Goal: Transaction & Acquisition: Book appointment/travel/reservation

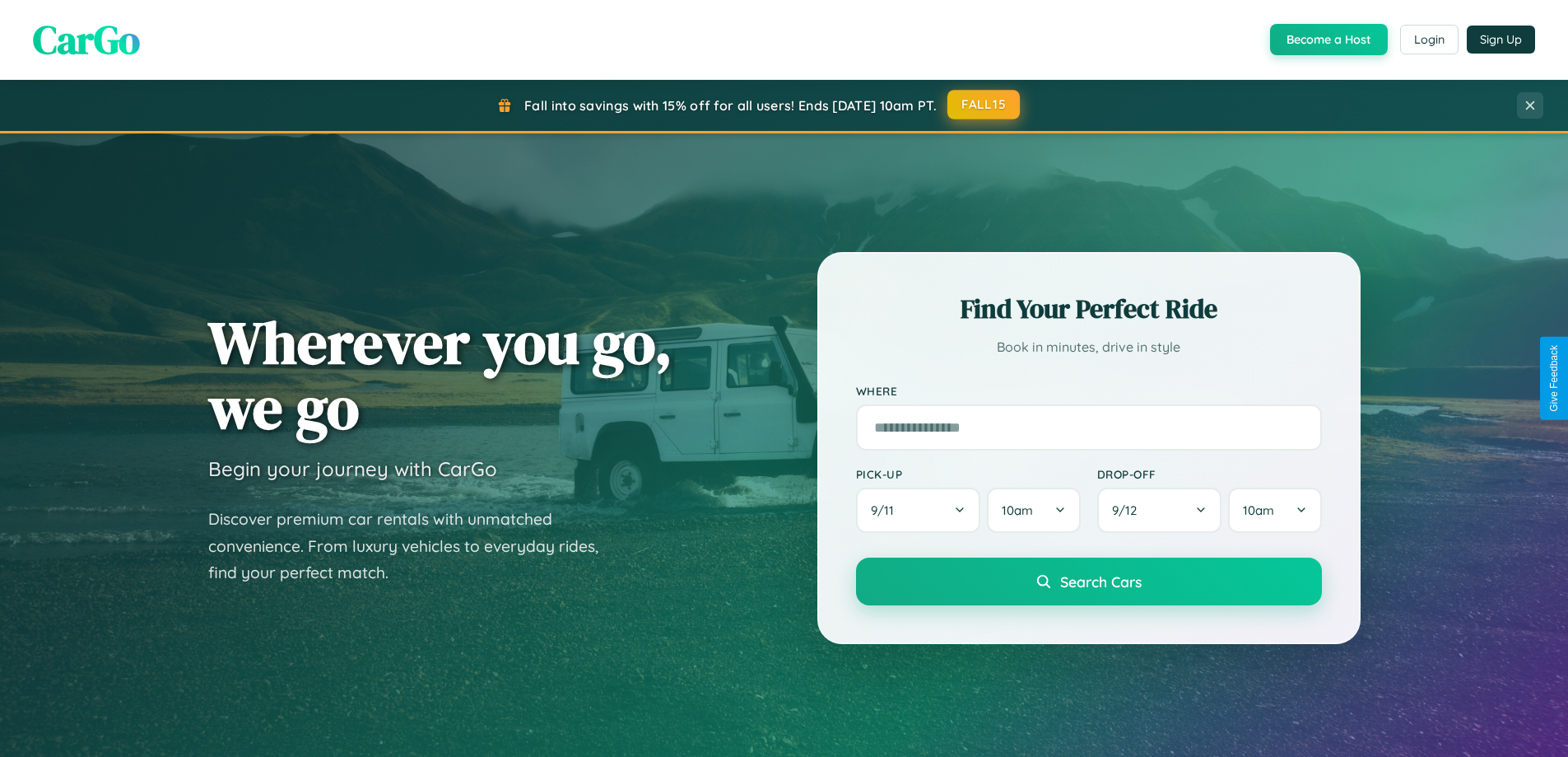
click at [985, 104] on button "FALL15" at bounding box center [984, 104] width 72 height 29
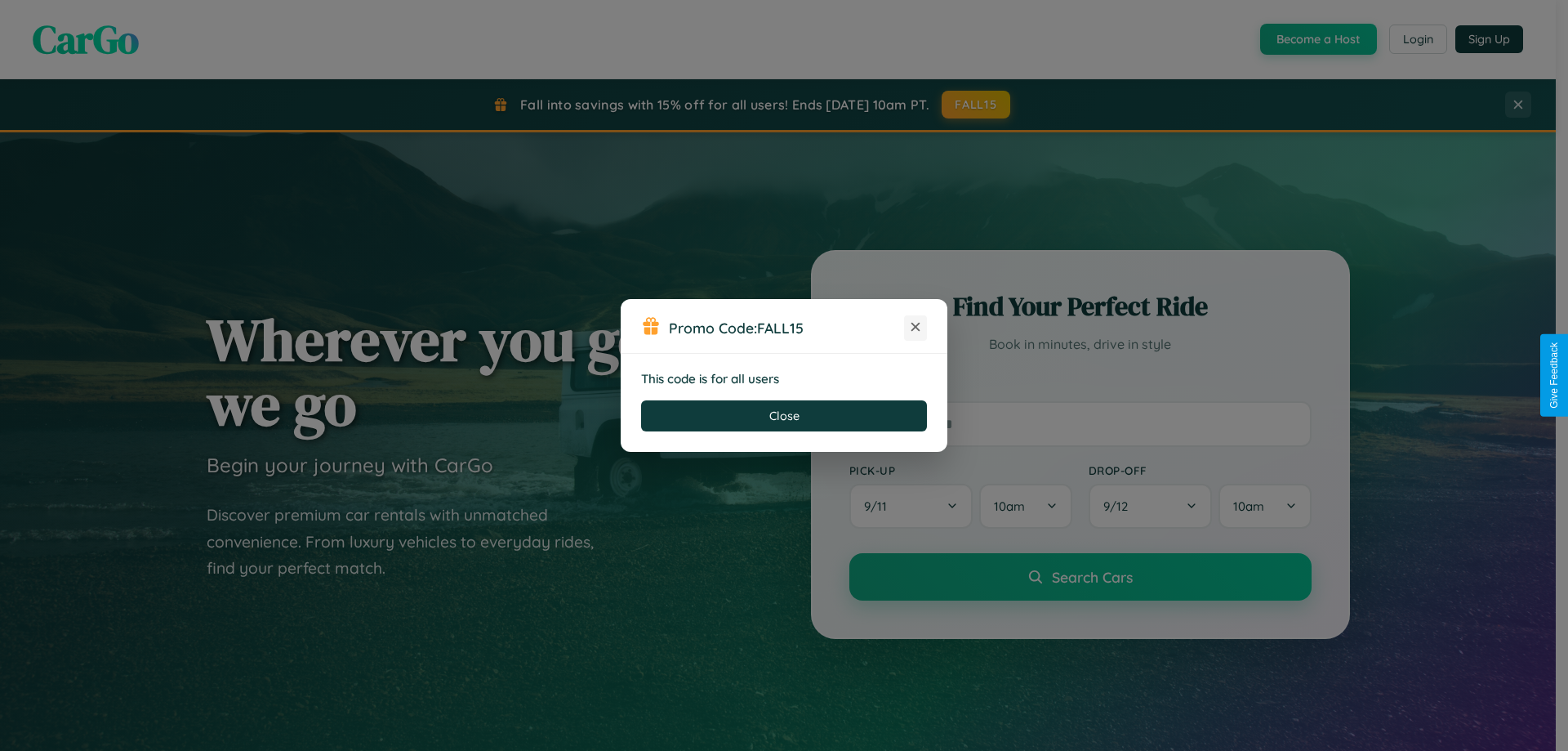
click at [915, 328] on icon at bounding box center [915, 326] width 16 height 16
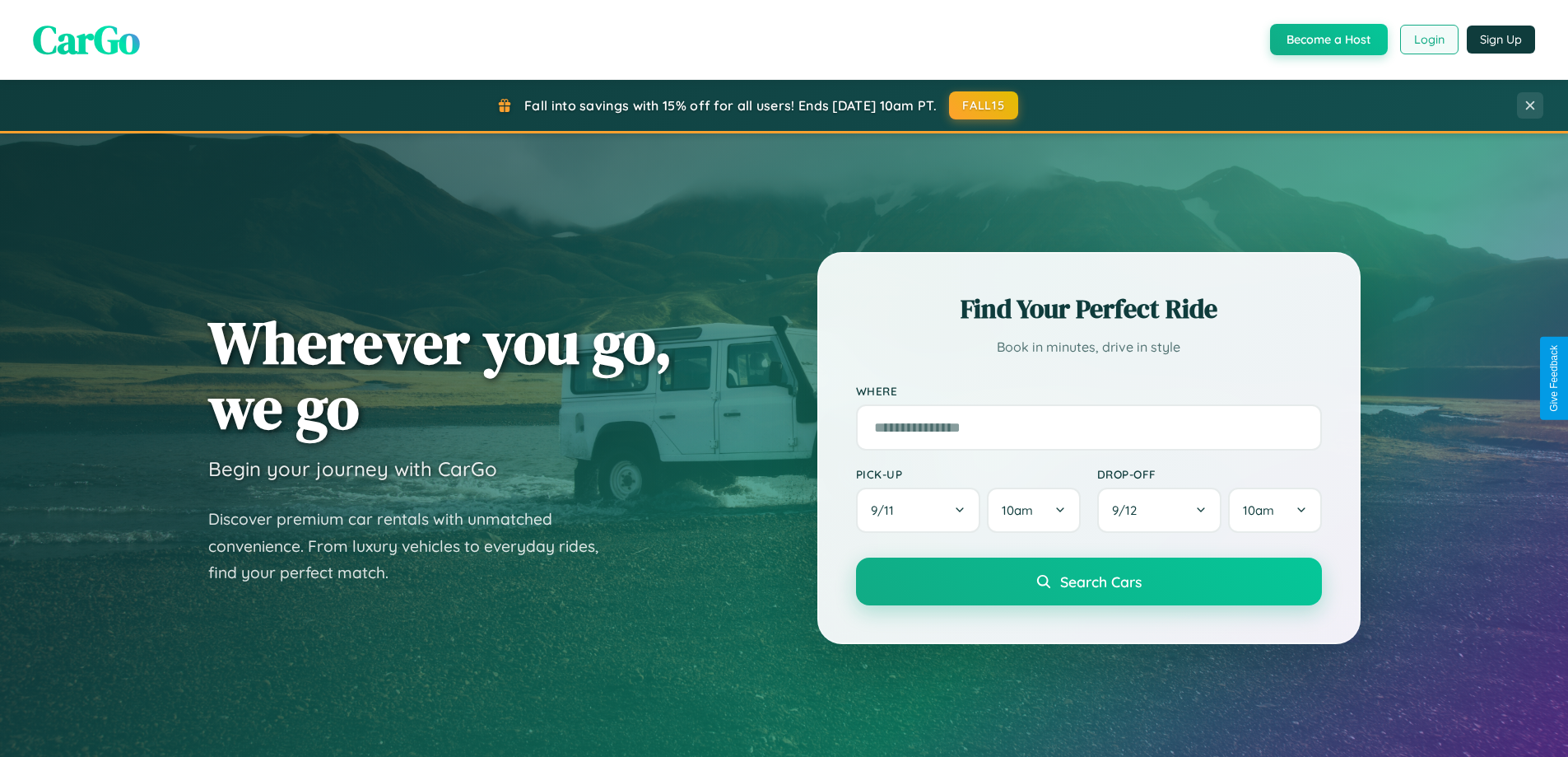
click at [1428, 40] on button "Login" at bounding box center [1430, 40] width 59 height 29
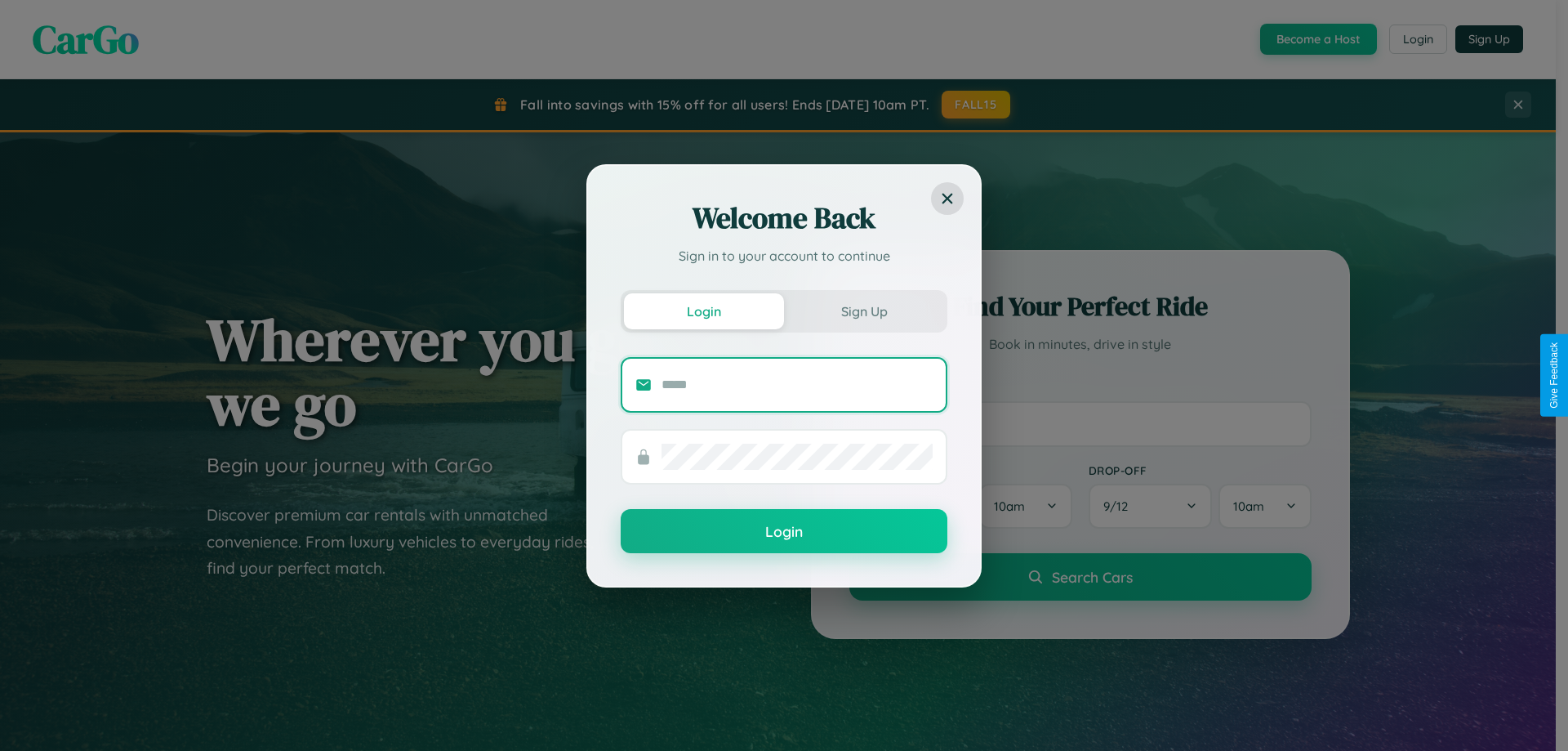
click at [797, 384] on input "text" at bounding box center [797, 384] width 271 height 27
type input "**********"
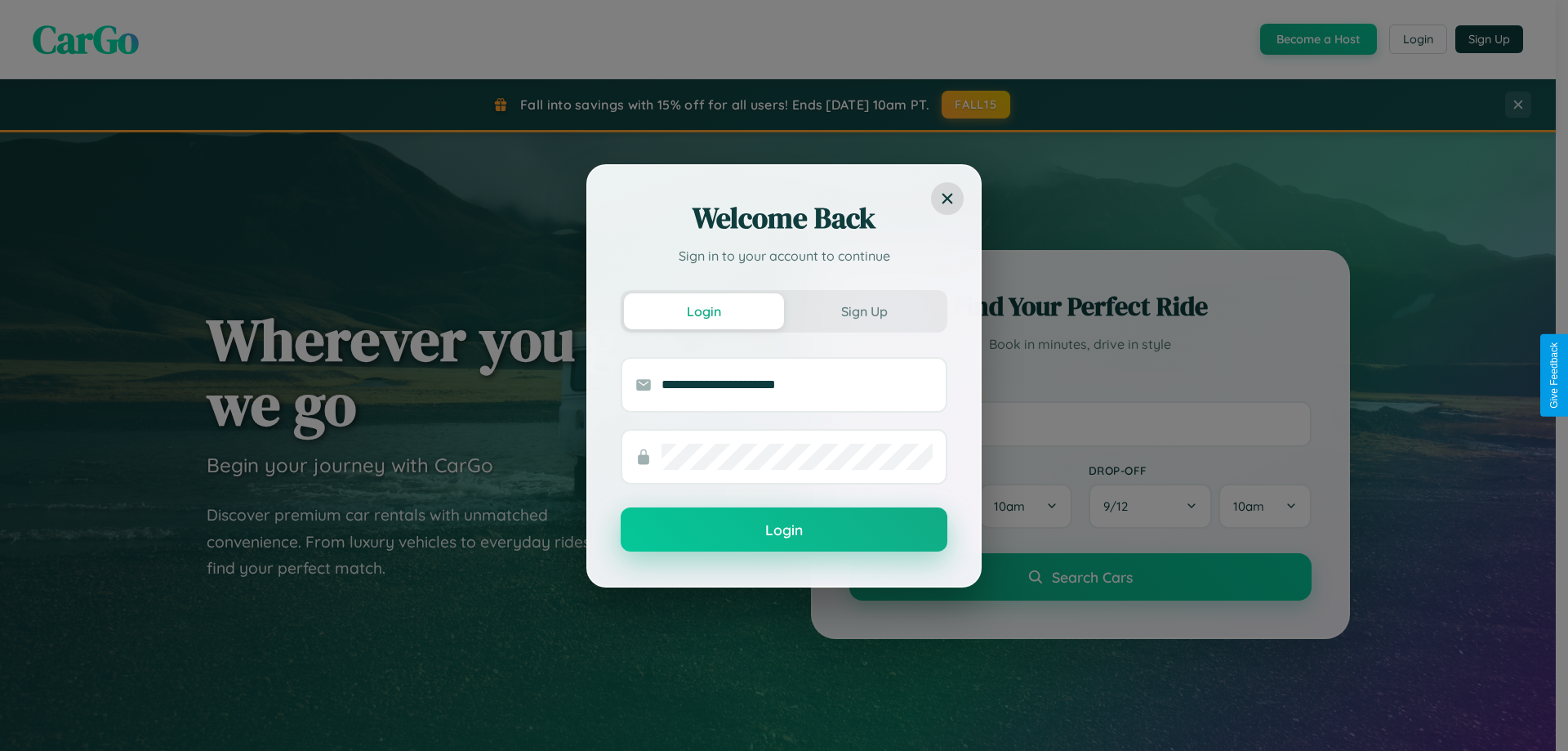
click at [784, 530] on button "Login" at bounding box center [784, 529] width 327 height 45
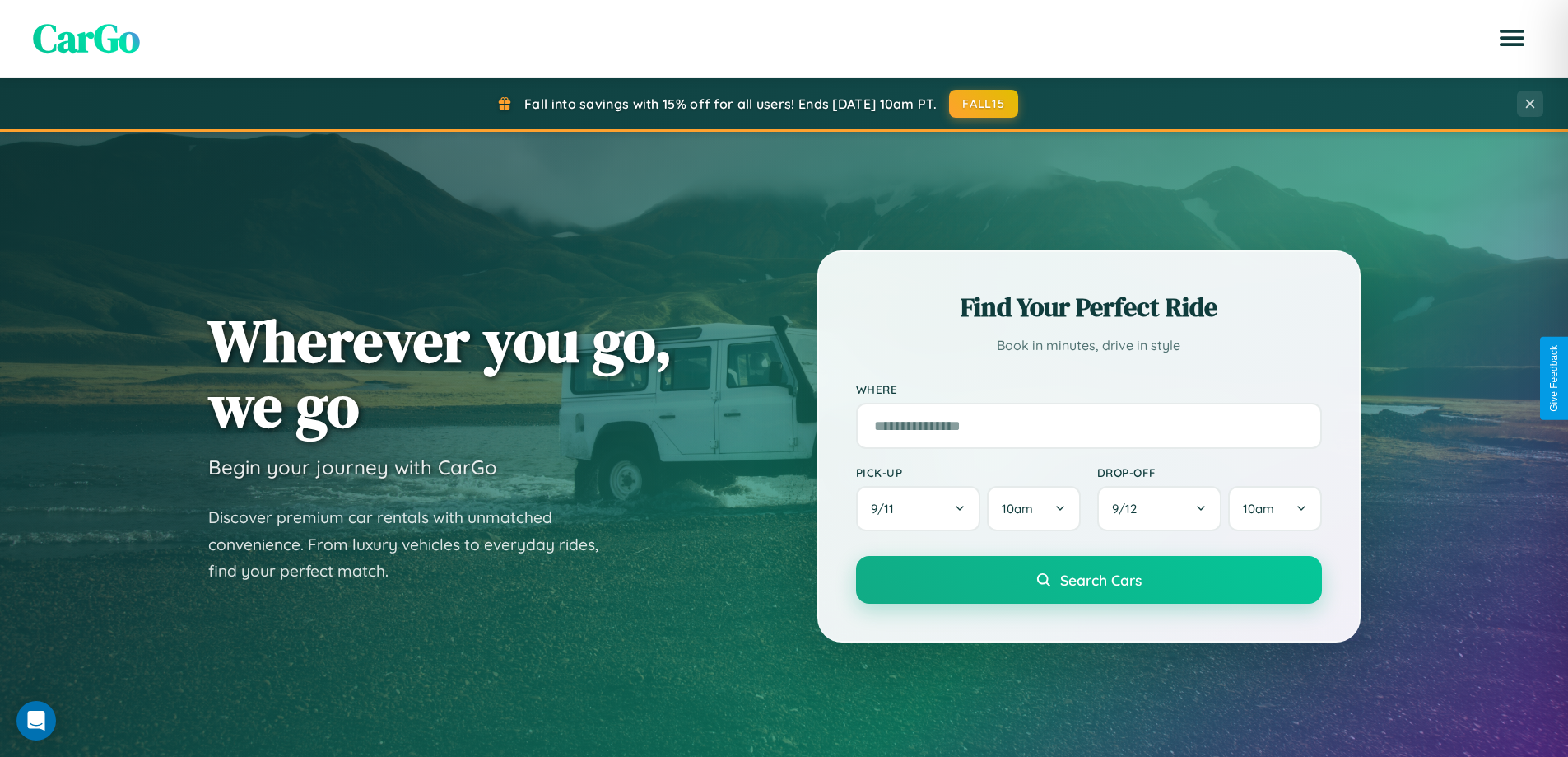
scroll to position [48, 0]
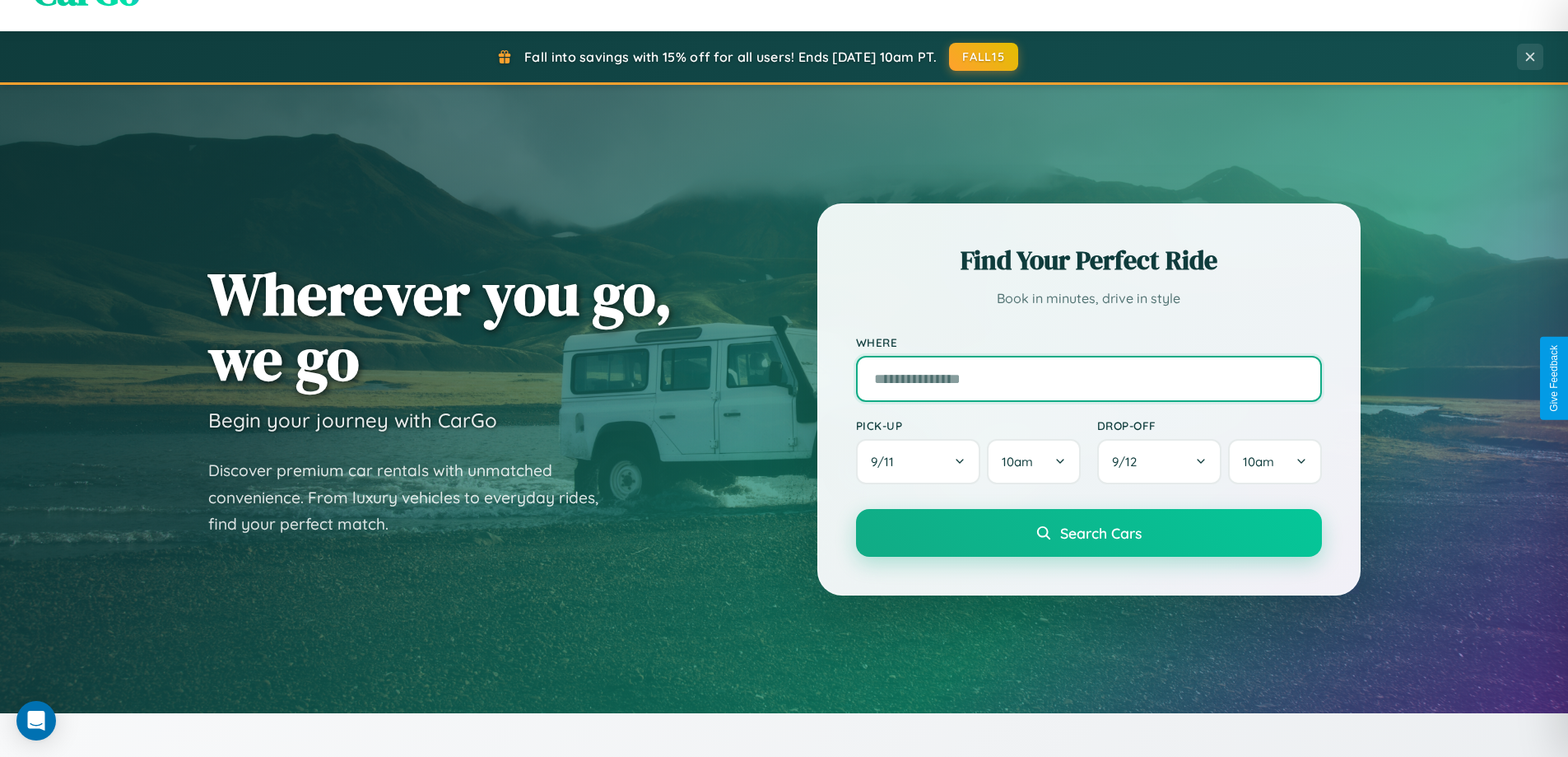
click at [1088, 378] on input "text" at bounding box center [1089, 378] width 466 height 46
type input "*********"
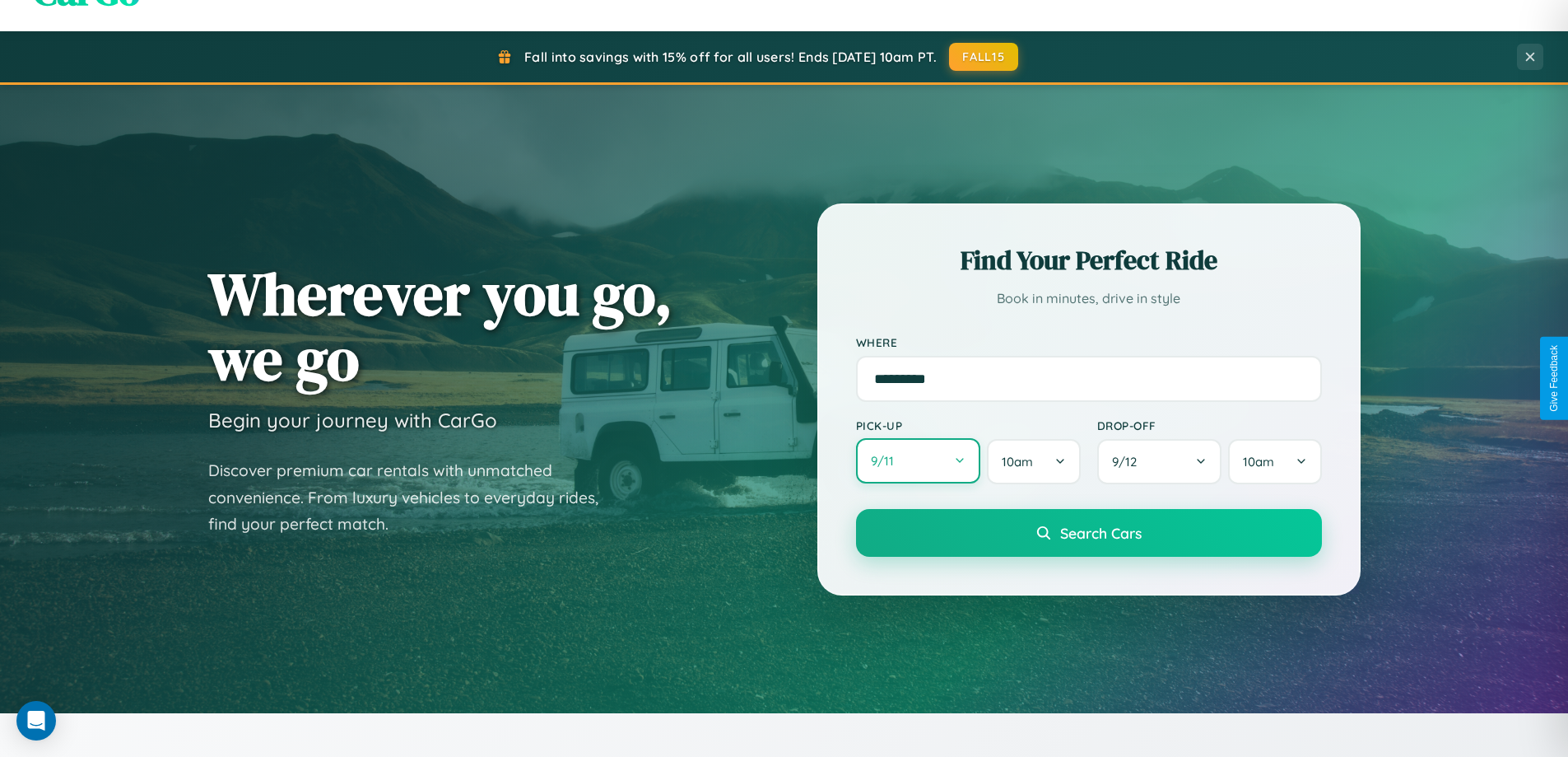
click at [918, 461] on button "9 / 11" at bounding box center [918, 461] width 125 height 45
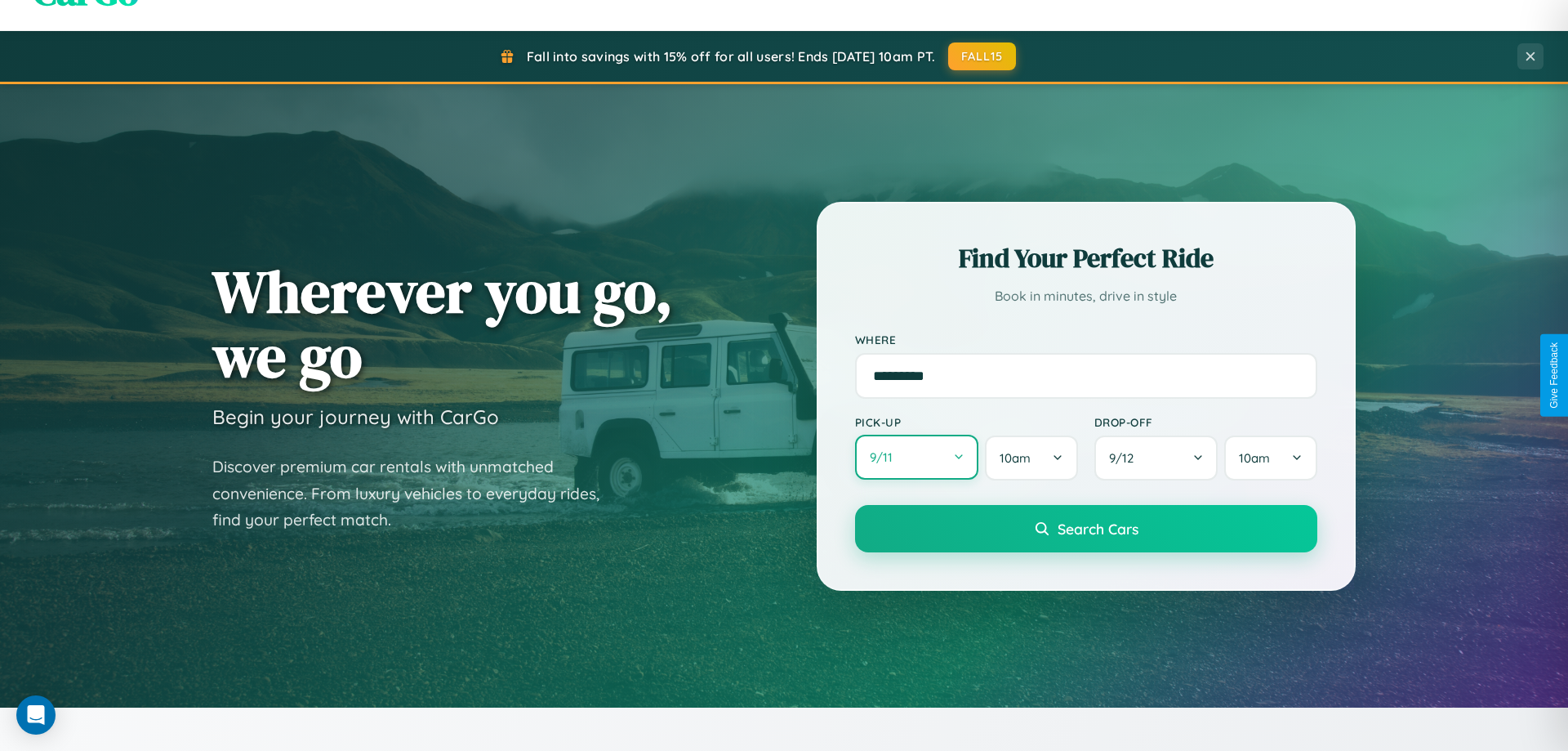
select select "*"
select select "****"
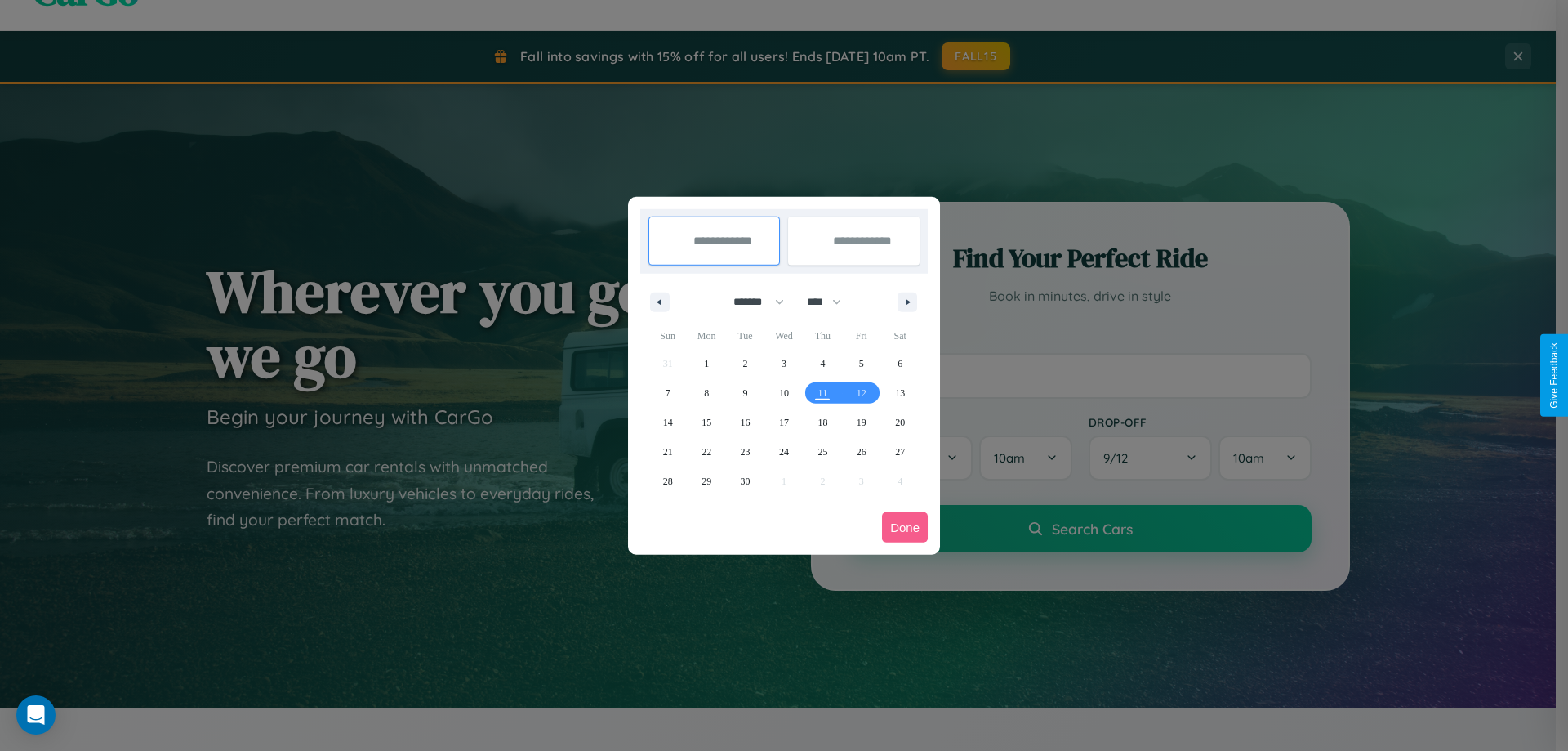
drag, startPoint x: 751, startPoint y: 301, endPoint x: 784, endPoint y: 328, distance: 42.6
click at [751, 301] on select "******* ******** ***** ***** *** **** **** ****** ********* ******* ******** **…" at bounding box center [755, 301] width 69 height 27
select select "*"
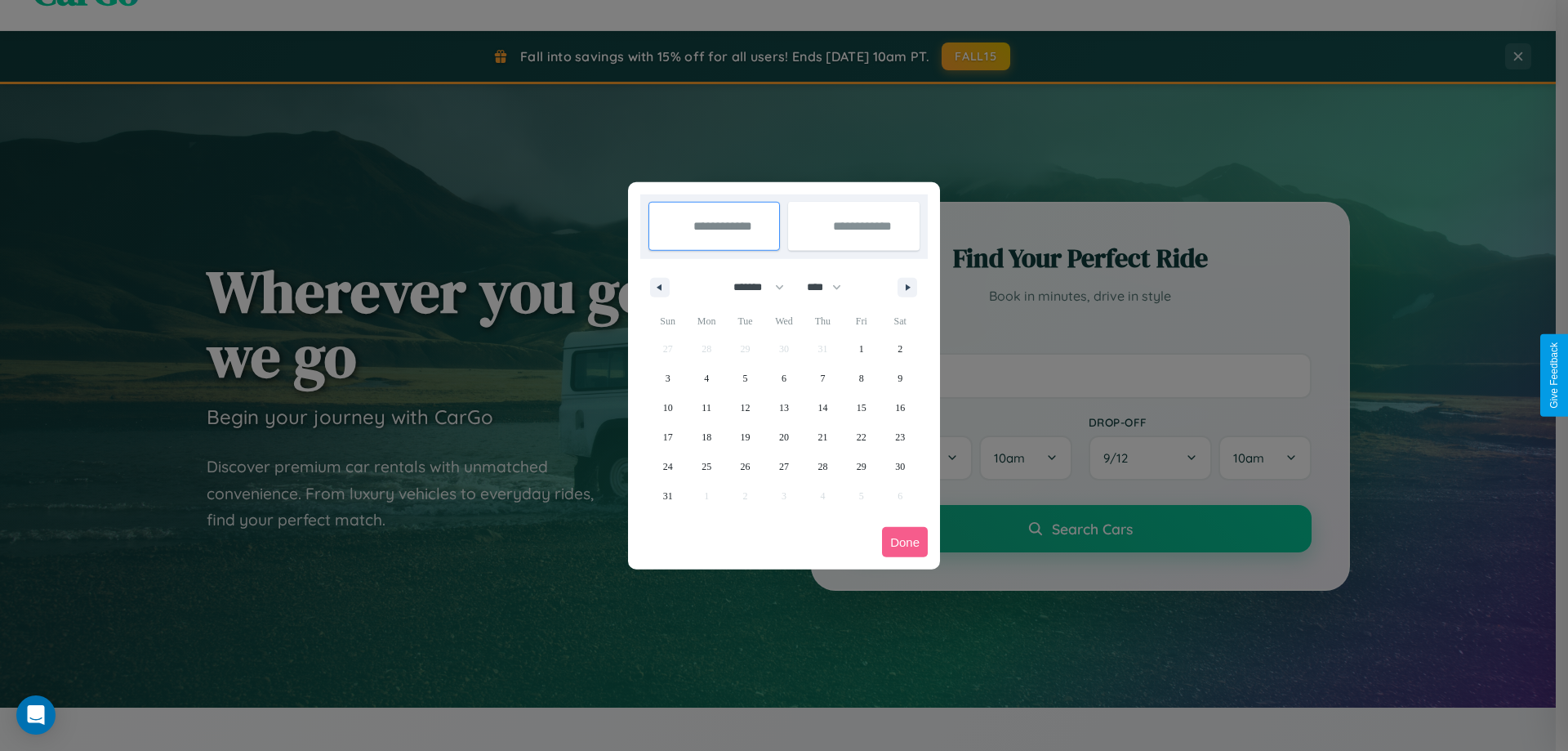
drag, startPoint x: 831, startPoint y: 287, endPoint x: 784, endPoint y: 328, distance: 62.4
click at [831, 287] on select "**** **** **** **** **** **** **** **** **** **** **** **** **** **** **** ****…" at bounding box center [823, 287] width 49 height 27
select select "****"
click at [783, 466] on span "26" at bounding box center [783, 467] width 9 height 29
type input "**********"
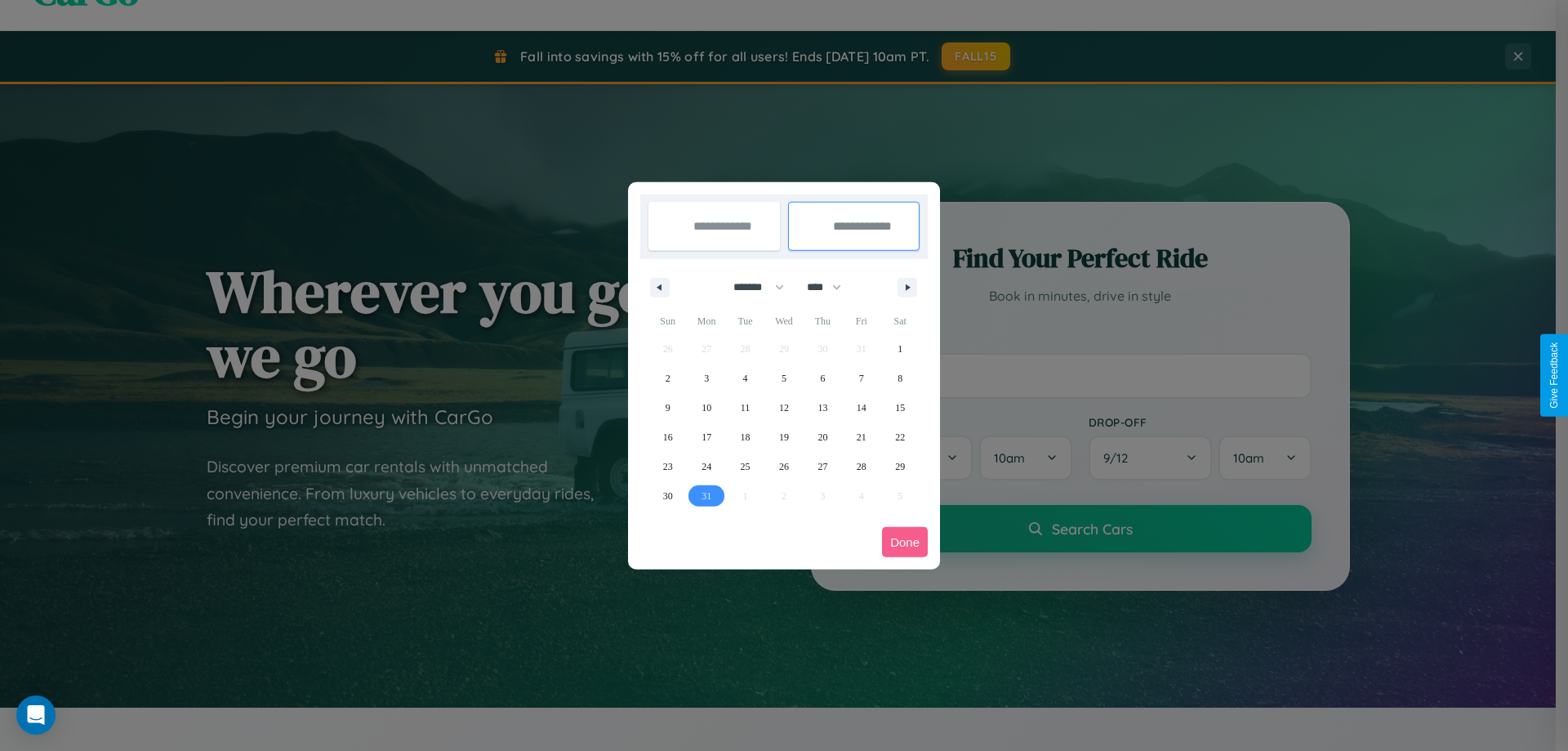
click at [706, 495] on span "31" at bounding box center [706, 496] width 9 height 29
type input "**********"
click at [905, 542] on button "Done" at bounding box center [904, 541] width 45 height 30
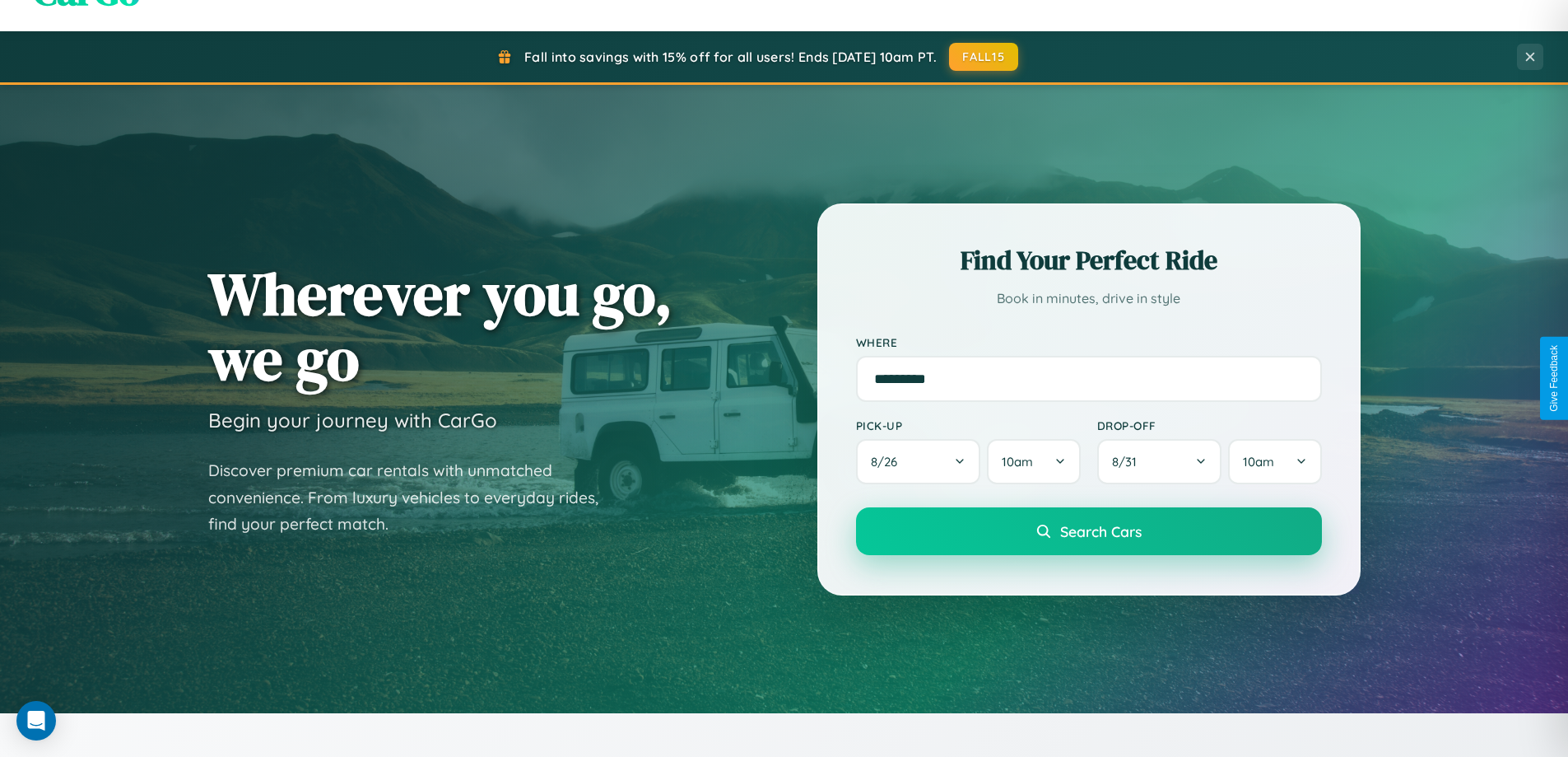
click at [1088, 531] on span "Search Cars" at bounding box center [1101, 531] width 81 height 18
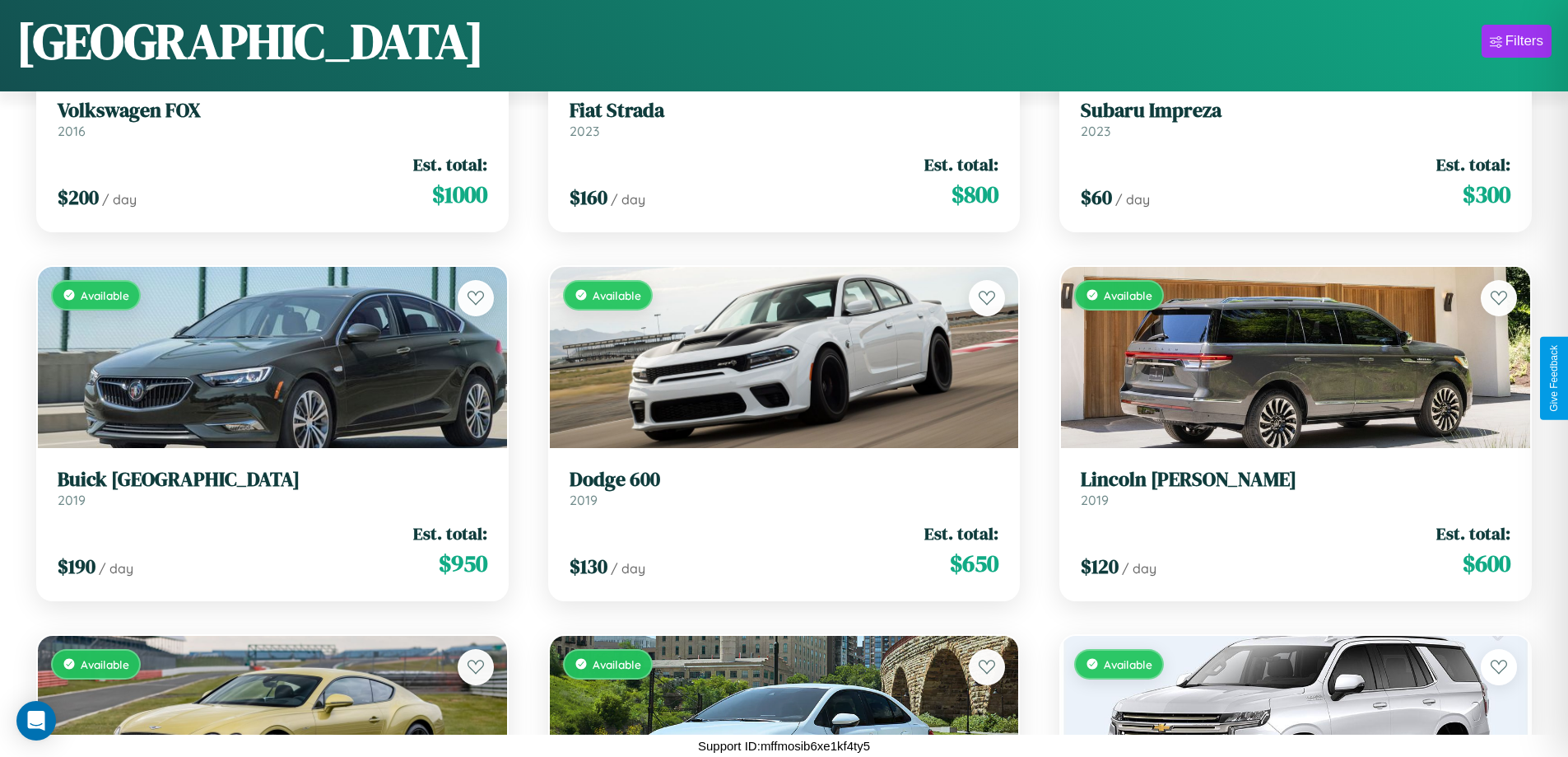
scroll to position [16826, 0]
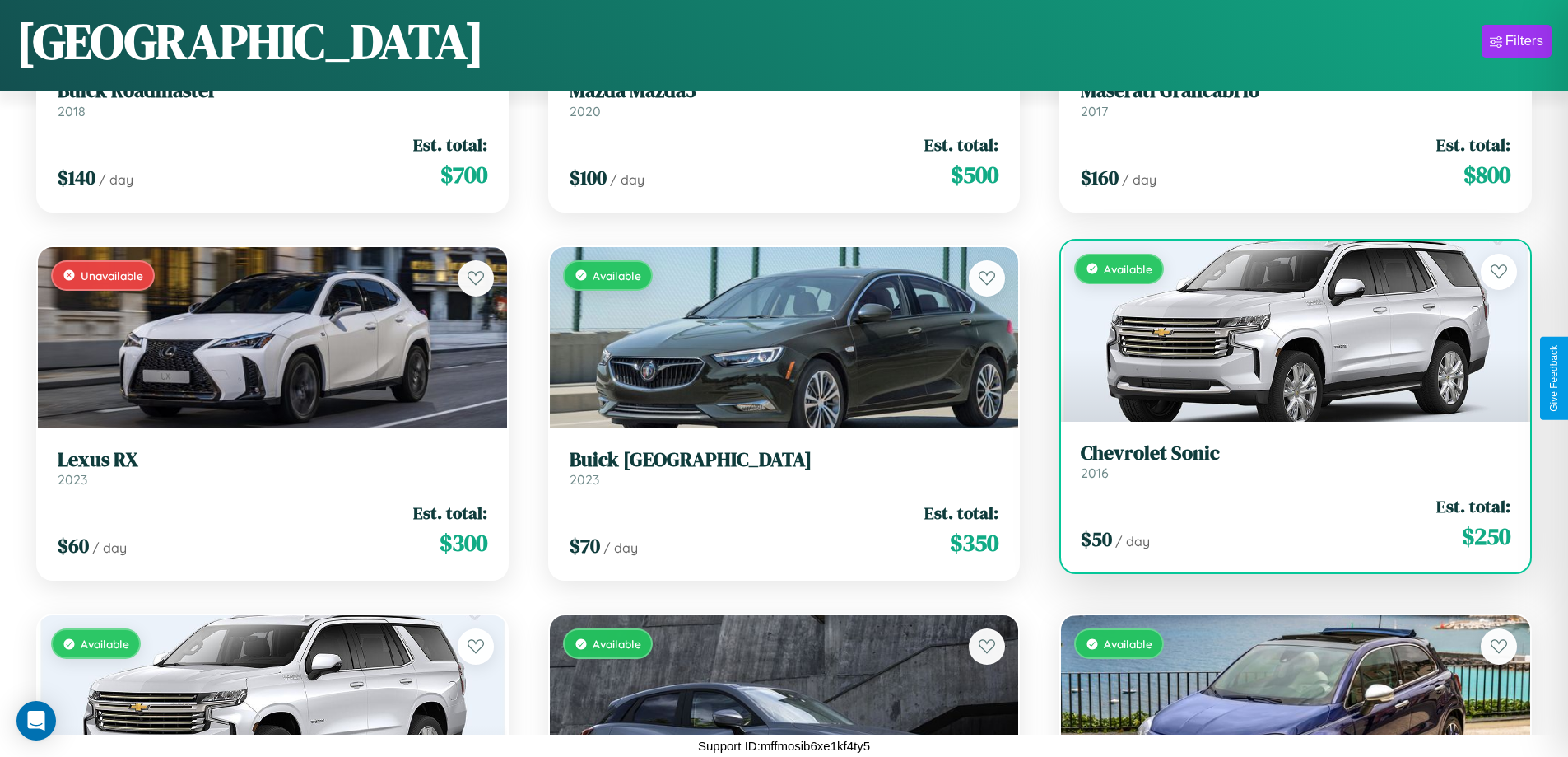
click at [1285, 461] on h3 "Chevrolet Sonic" at bounding box center [1296, 453] width 430 height 24
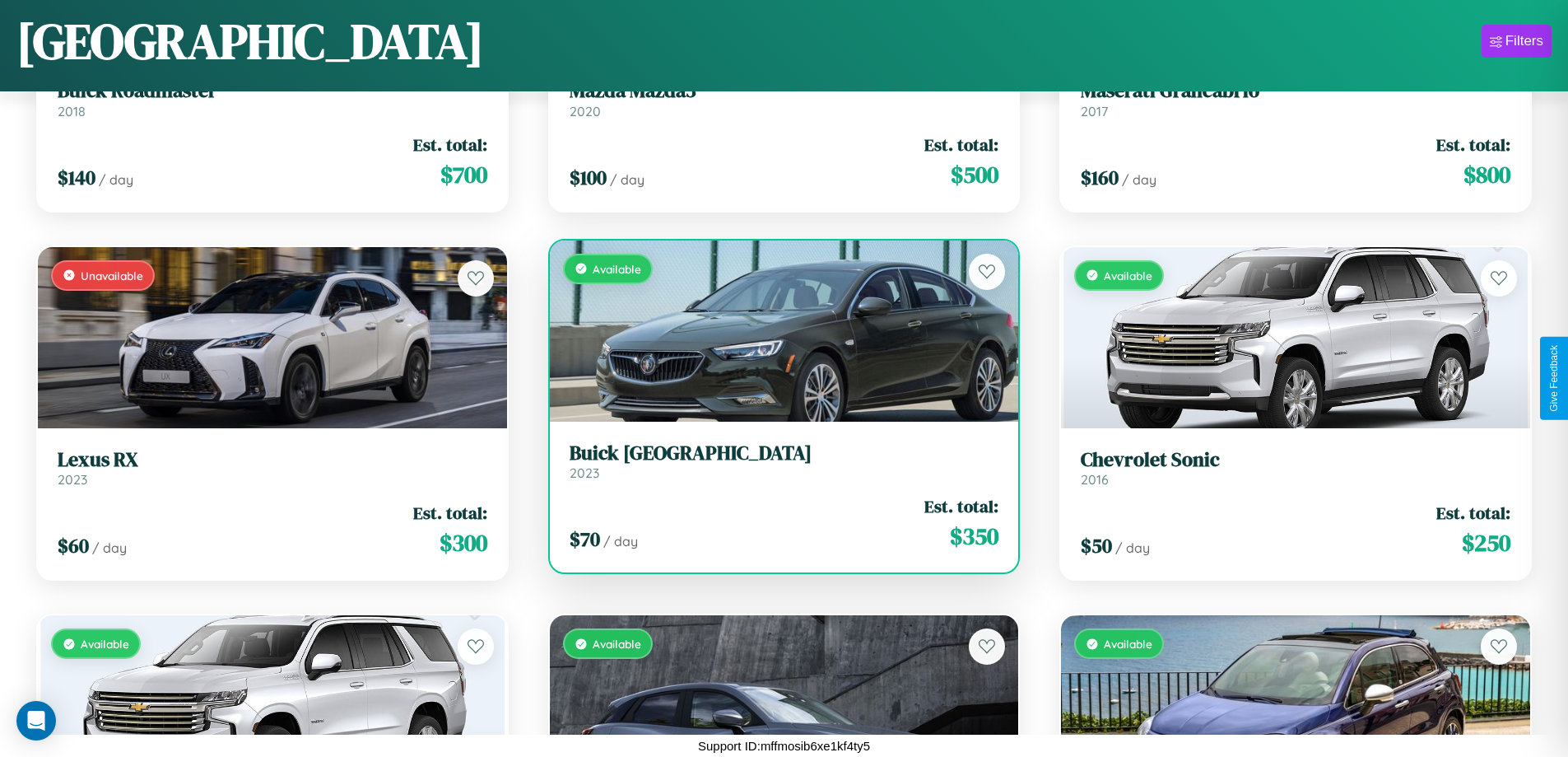
scroll to position [15351, 0]
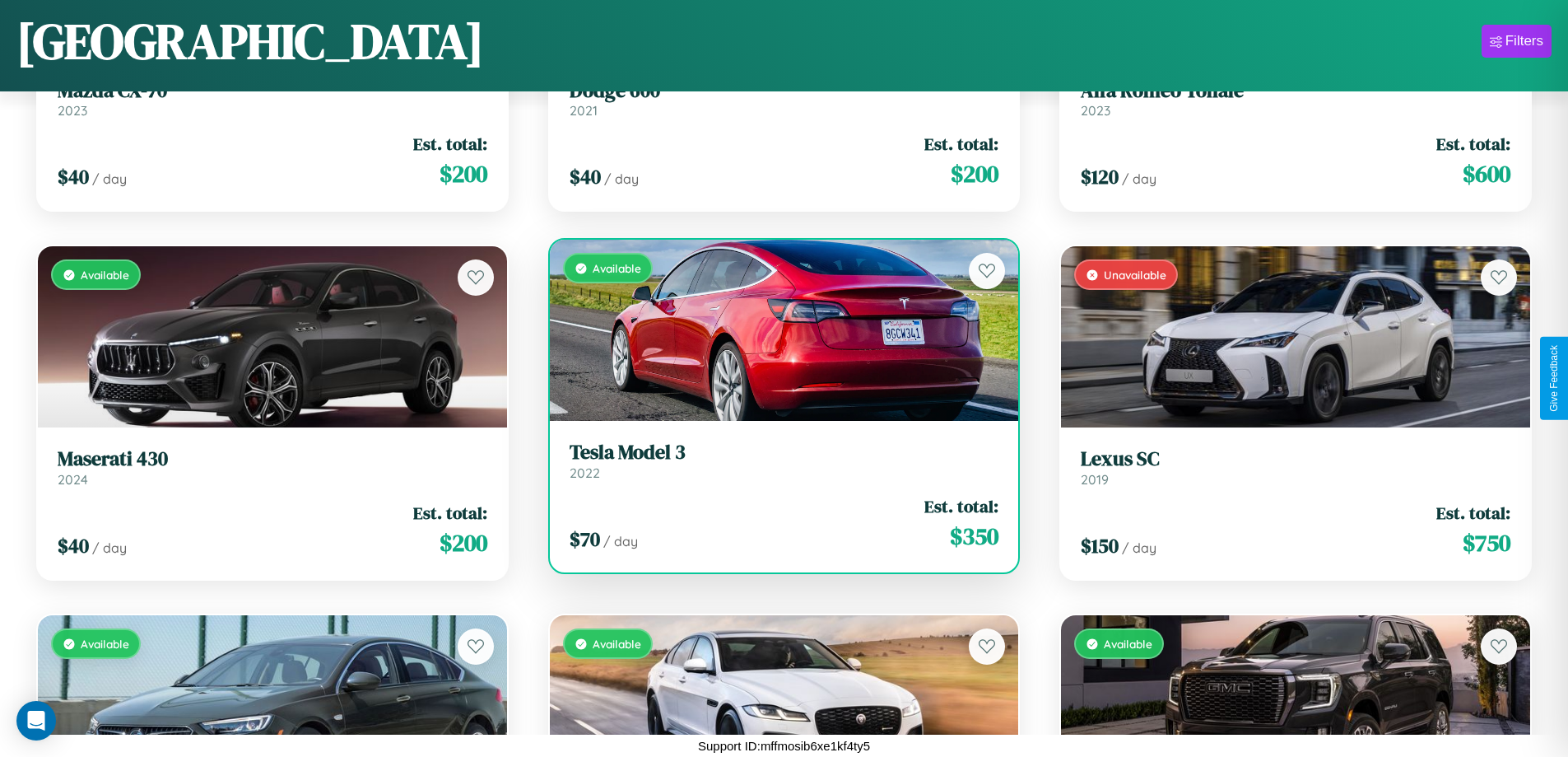
click at [778, 460] on h3 "Tesla Model 3" at bounding box center [784, 452] width 430 height 24
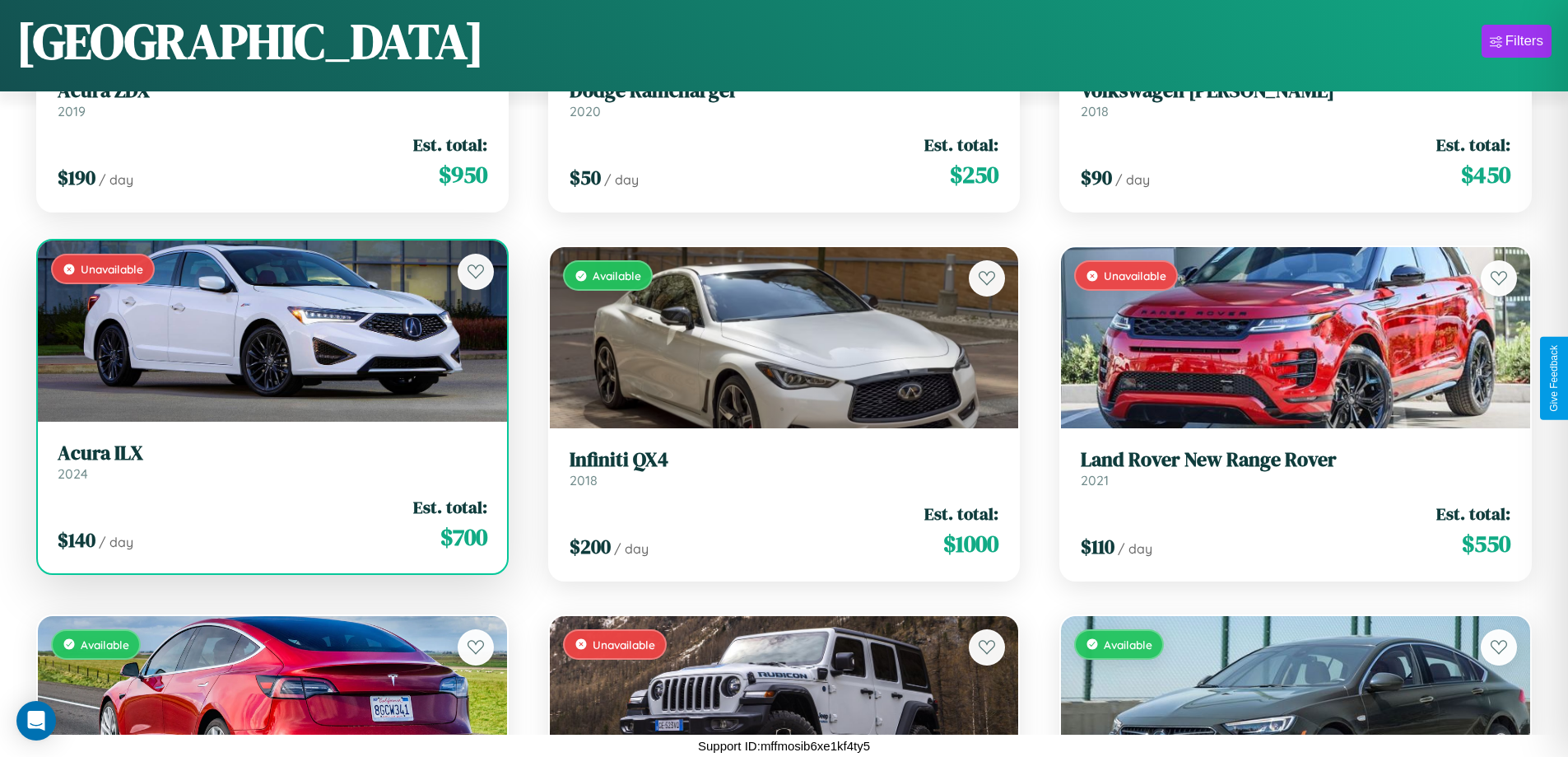
click at [270, 468] on link "Acura ILX 2024" at bounding box center [273, 461] width 430 height 41
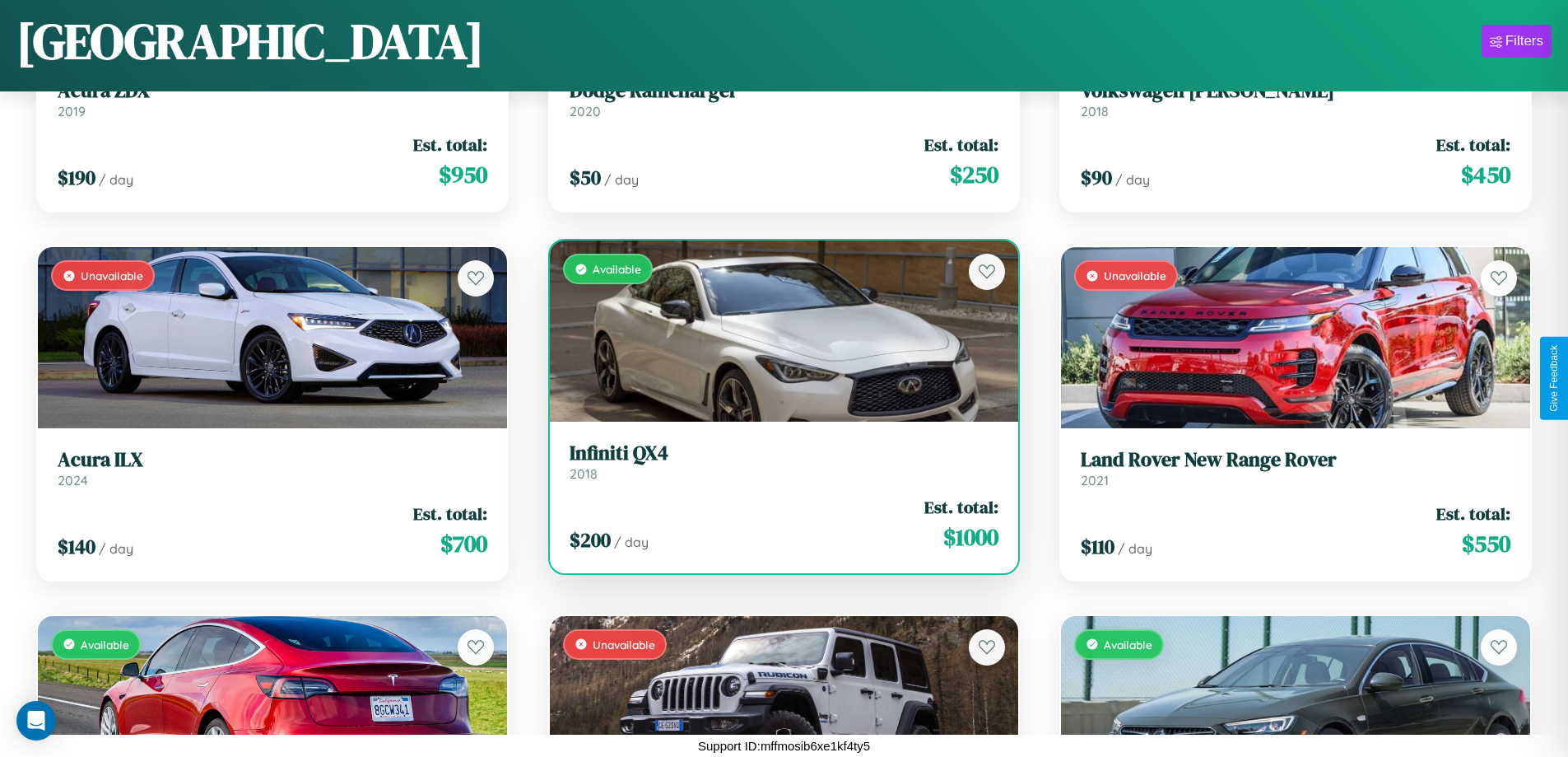
scroll to position [4288, 0]
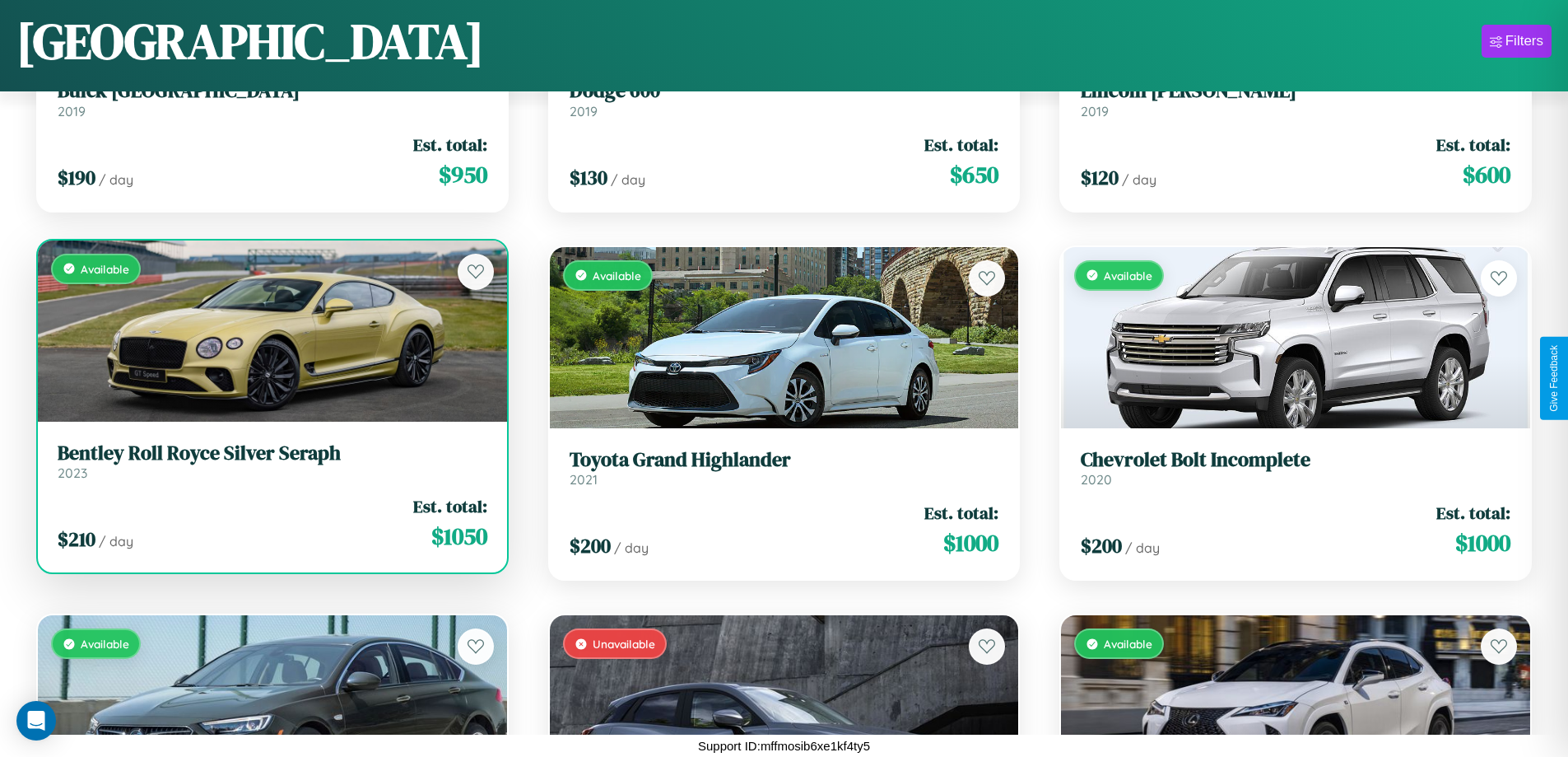
click at [270, 464] on h3 "Bentley Roll Royce Silver Seraph" at bounding box center [273, 453] width 430 height 24
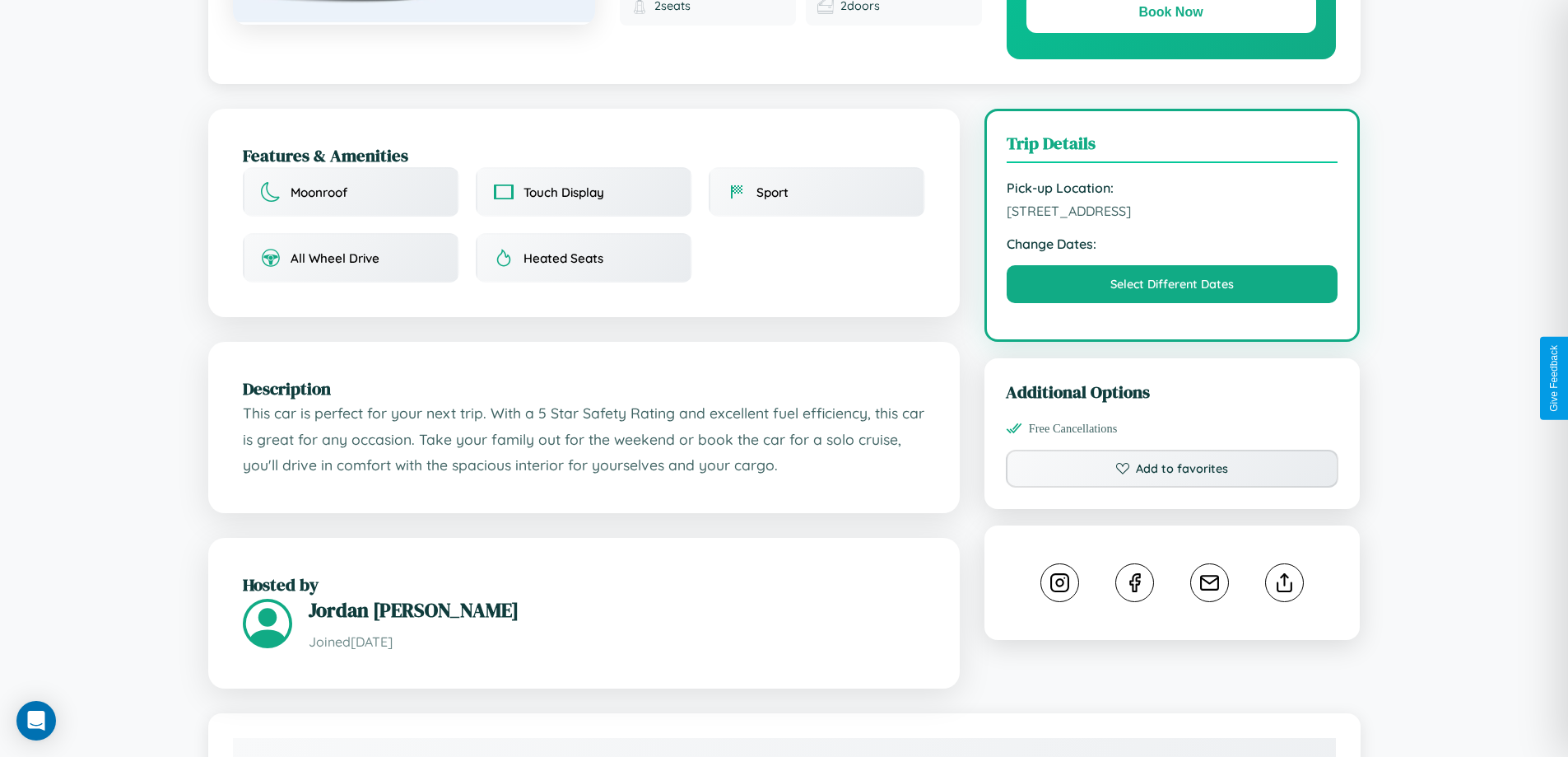
scroll to position [965, 0]
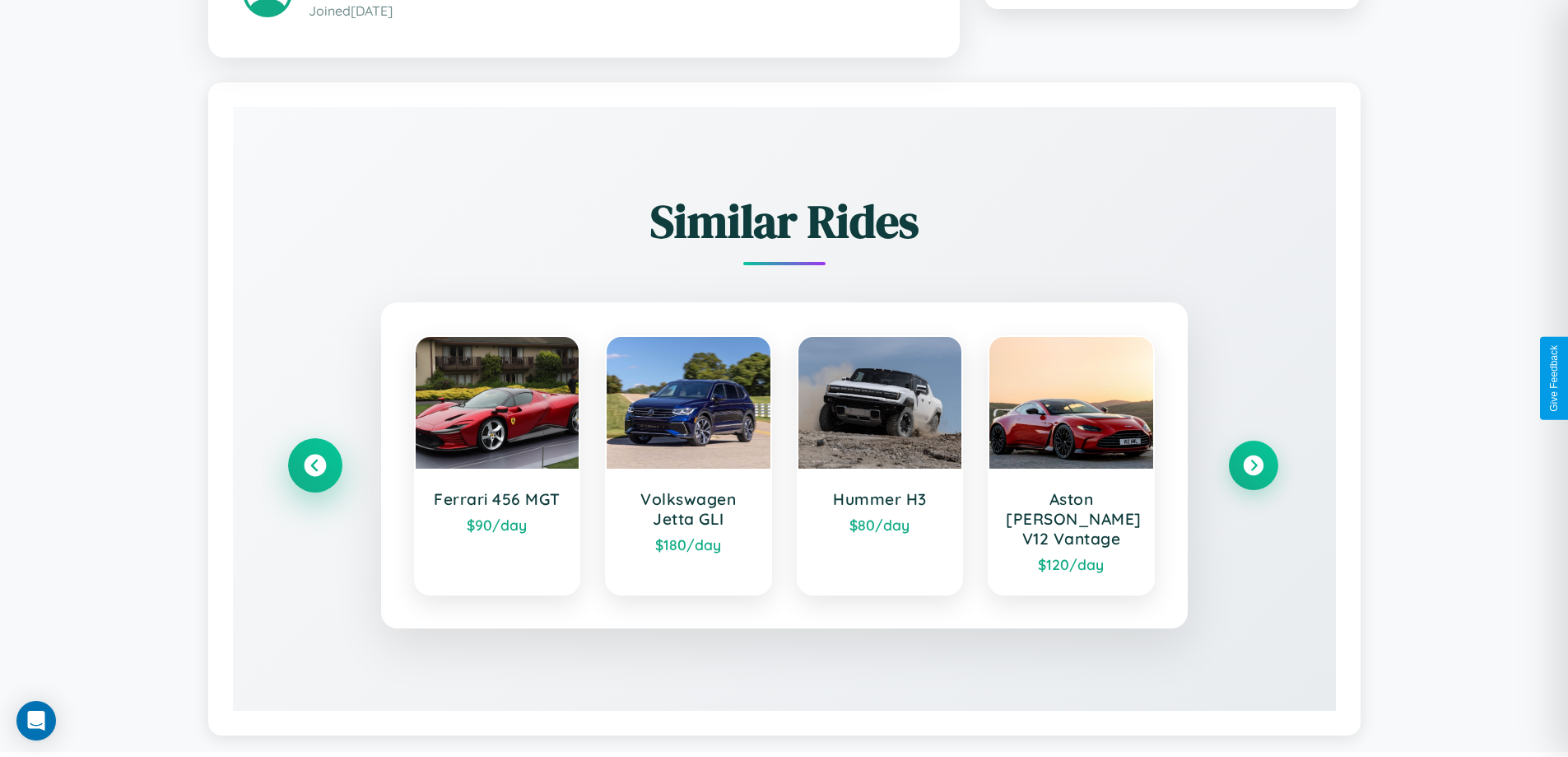
click at [314, 457] on icon at bounding box center [315, 465] width 22 height 22
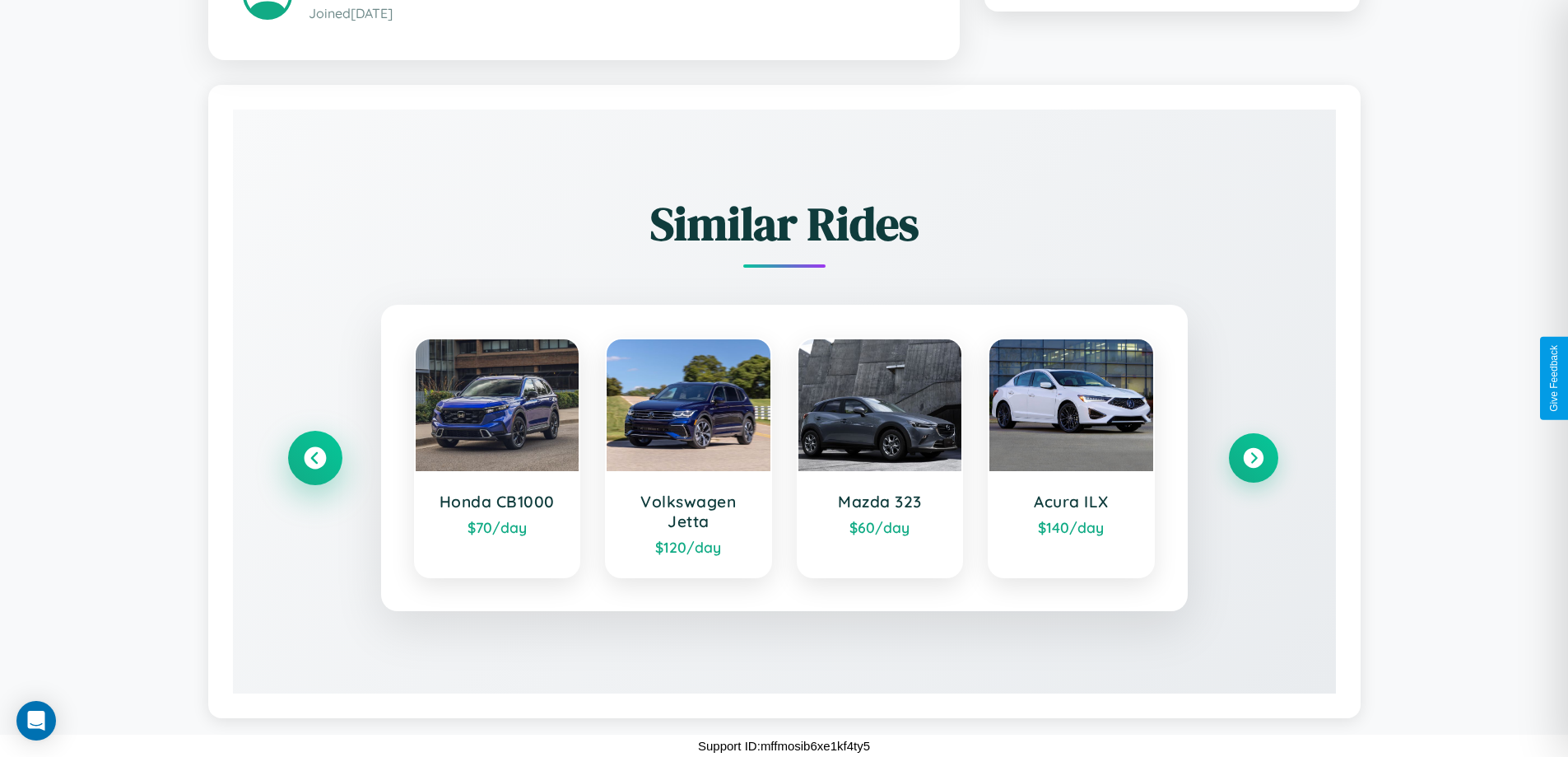
click at [314, 457] on icon at bounding box center [315, 457] width 22 height 22
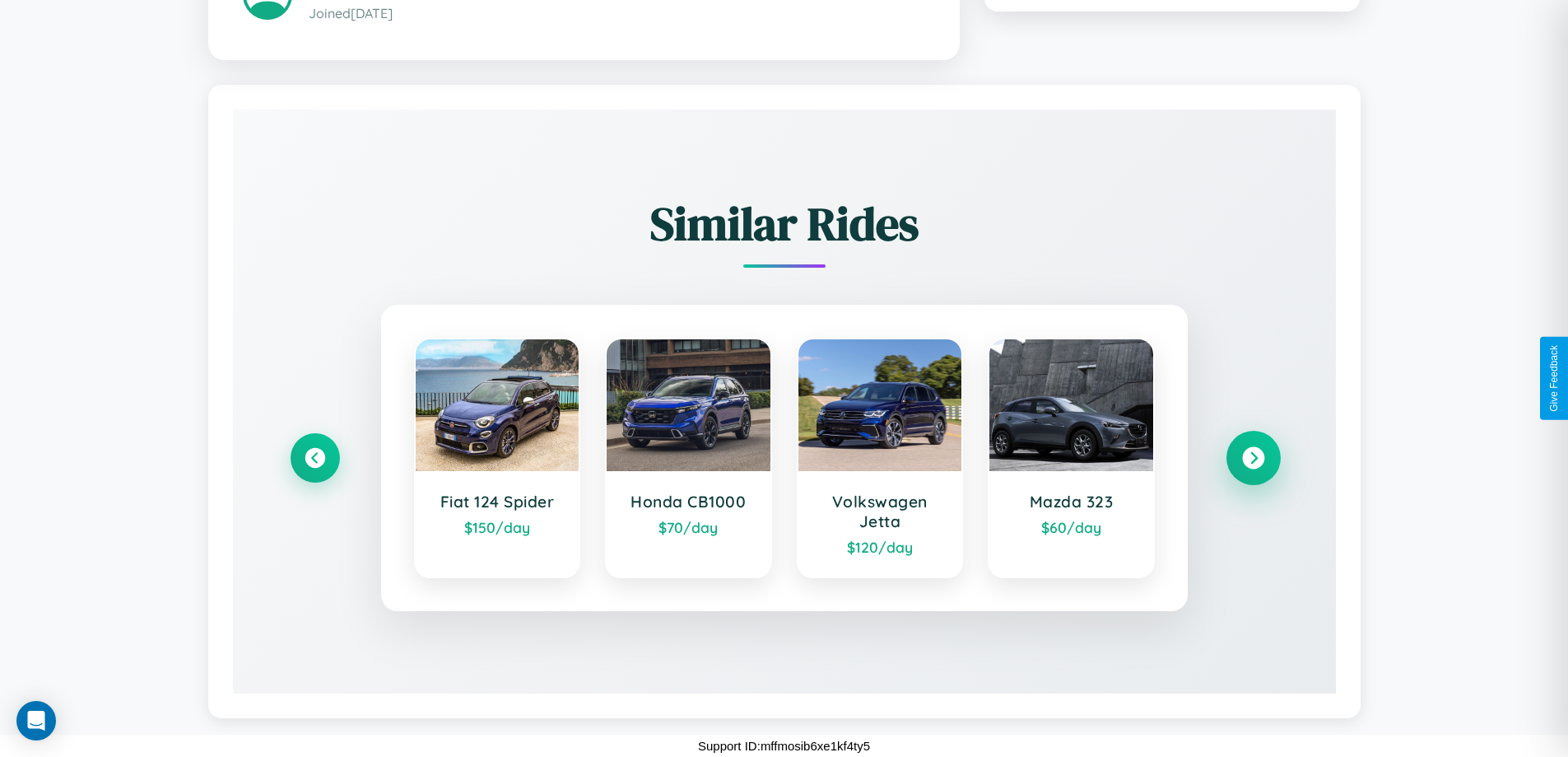
click at [1253, 457] on icon at bounding box center [1254, 457] width 22 height 22
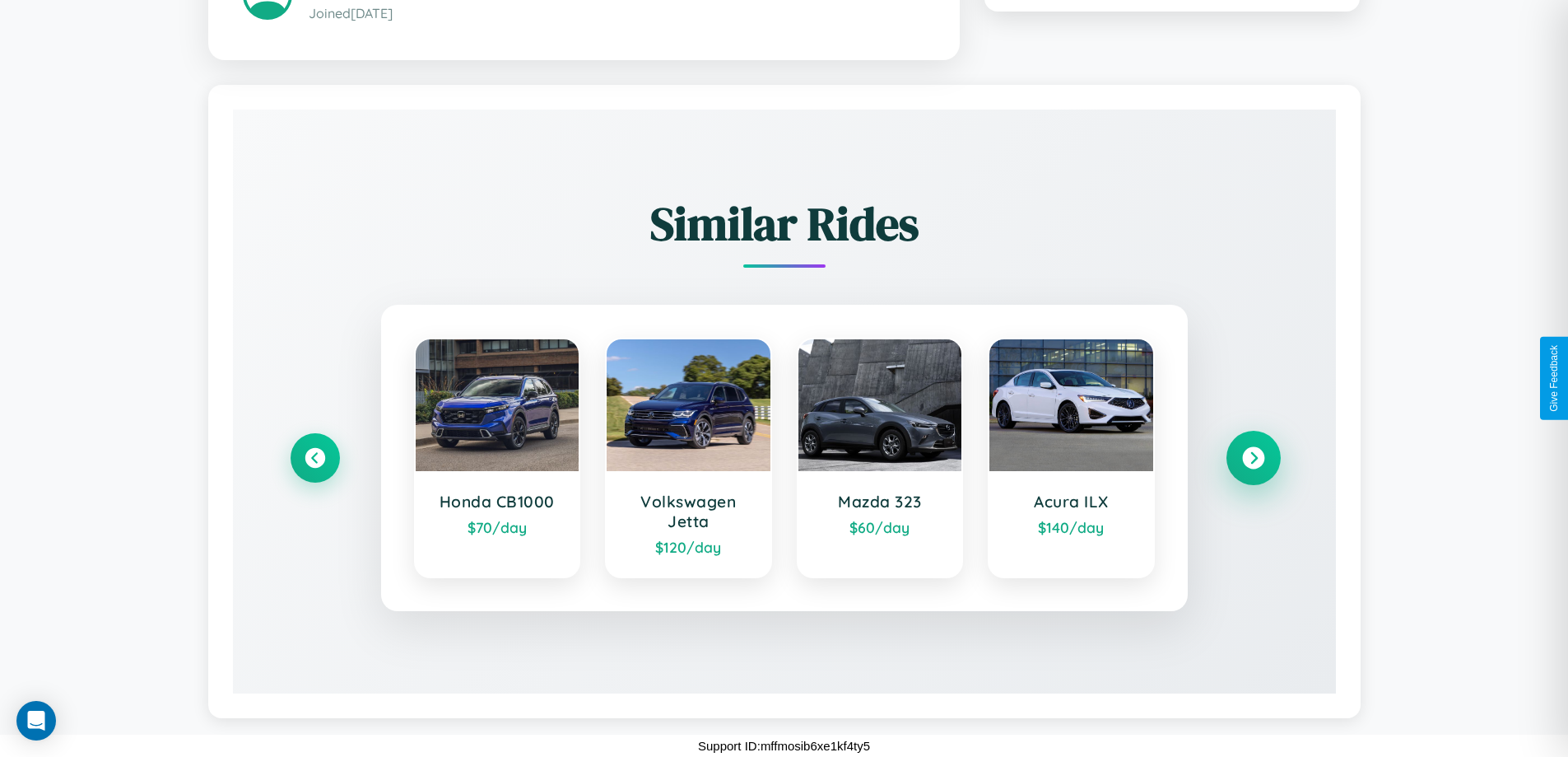
click at [1253, 457] on icon at bounding box center [1254, 457] width 22 height 22
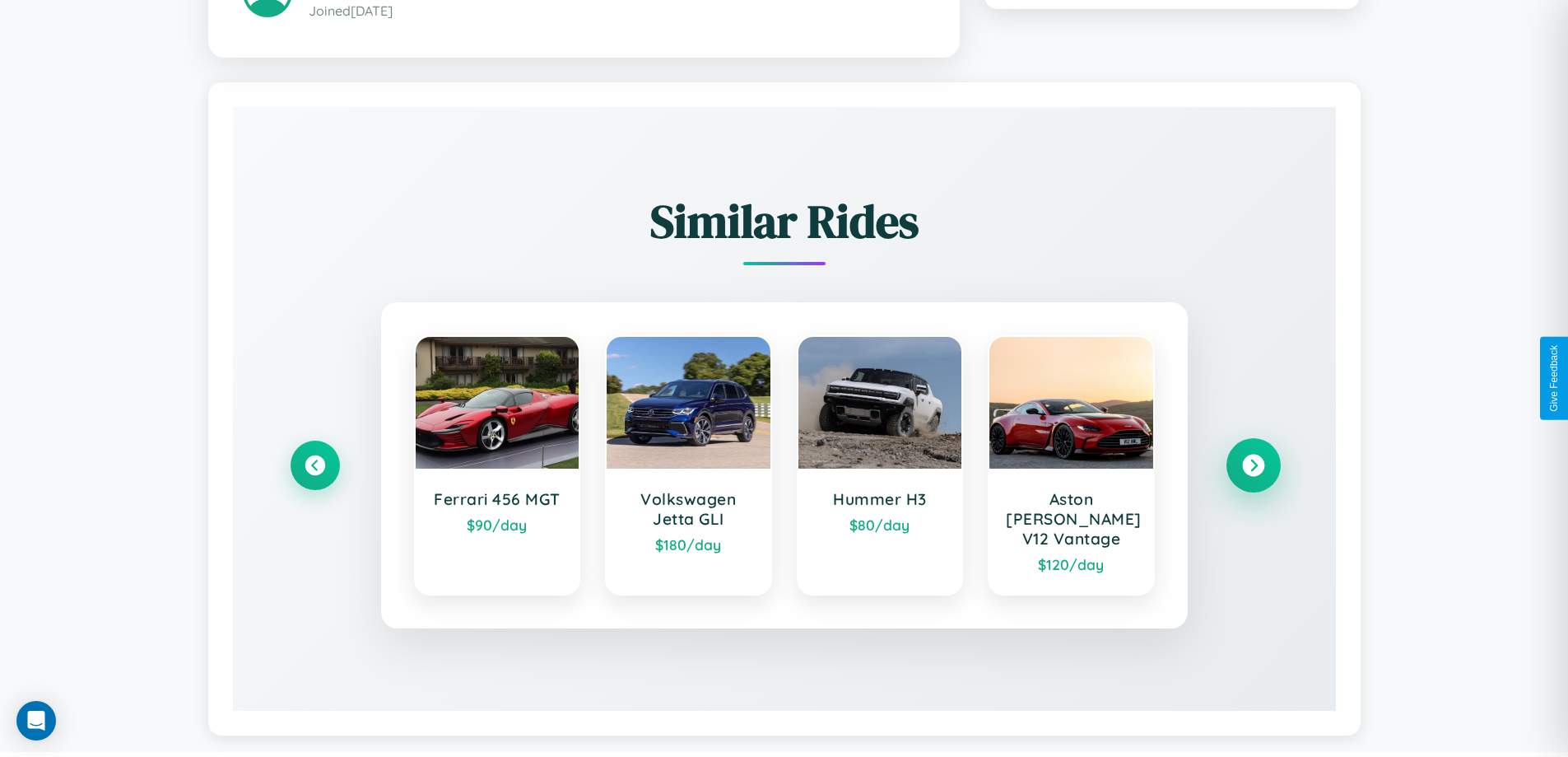
click at [1253, 457] on icon at bounding box center [1254, 465] width 22 height 22
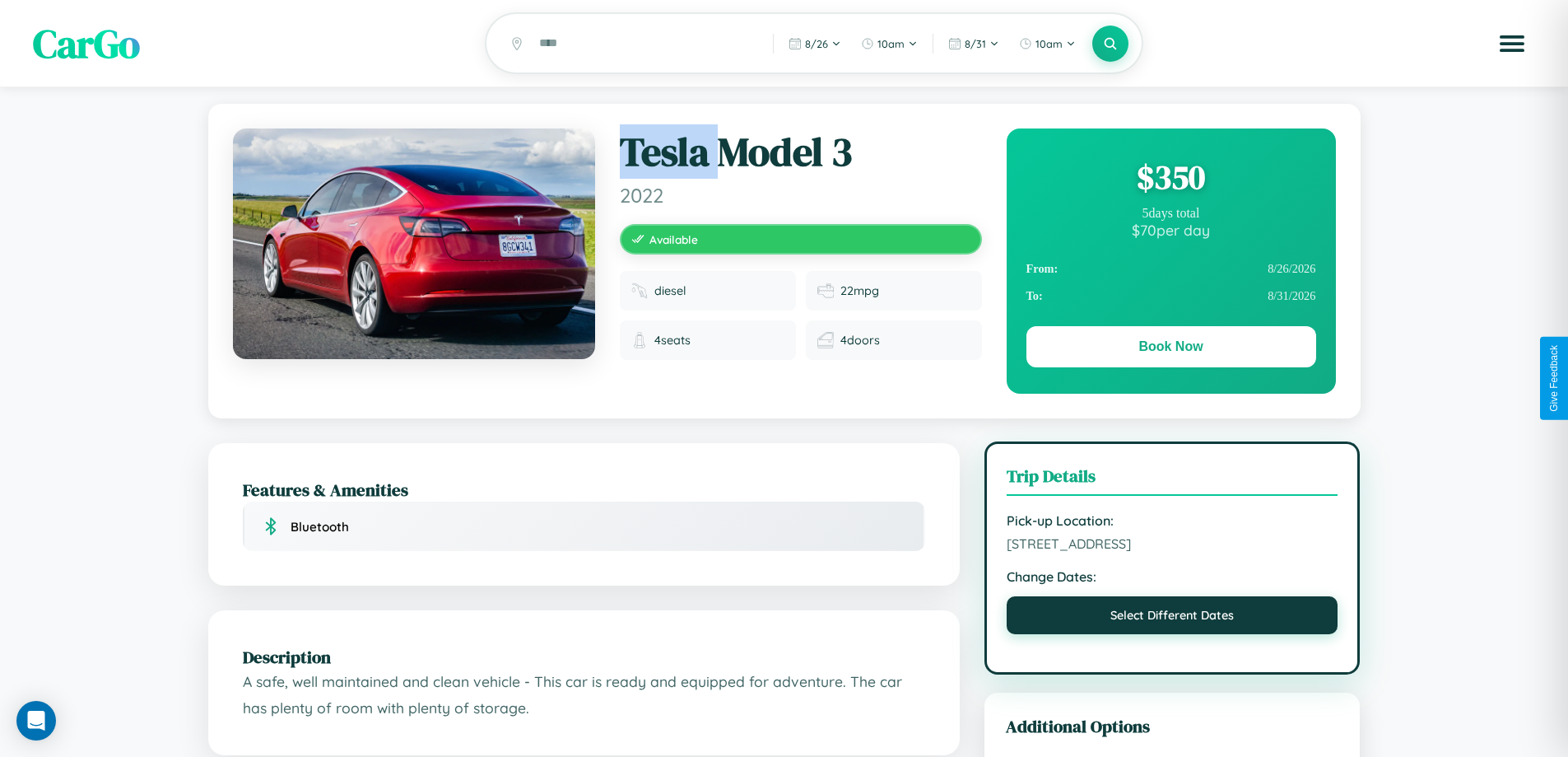
click at [1173, 618] on button "Select Different Dates" at bounding box center [1173, 615] width 331 height 38
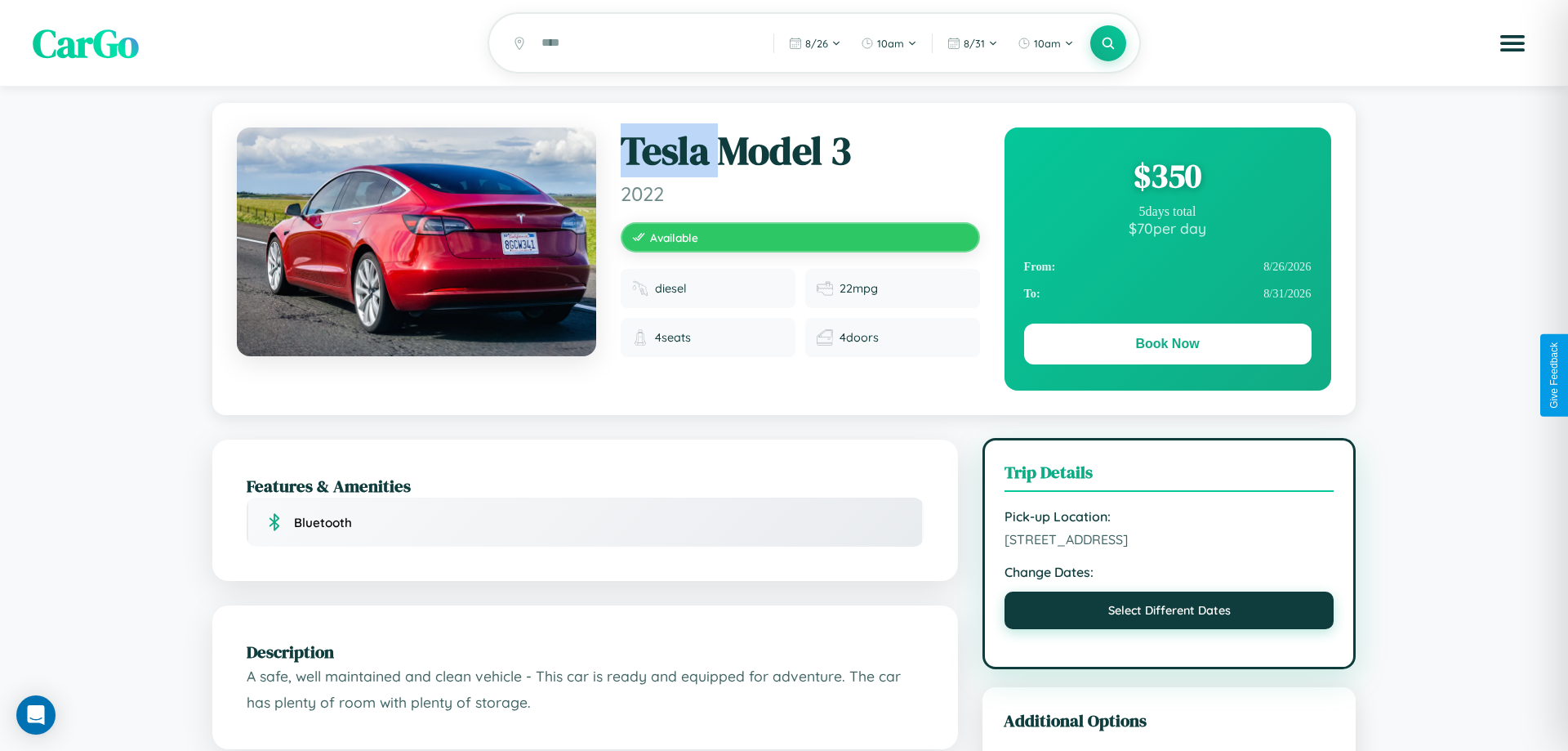
select select "*"
select select "****"
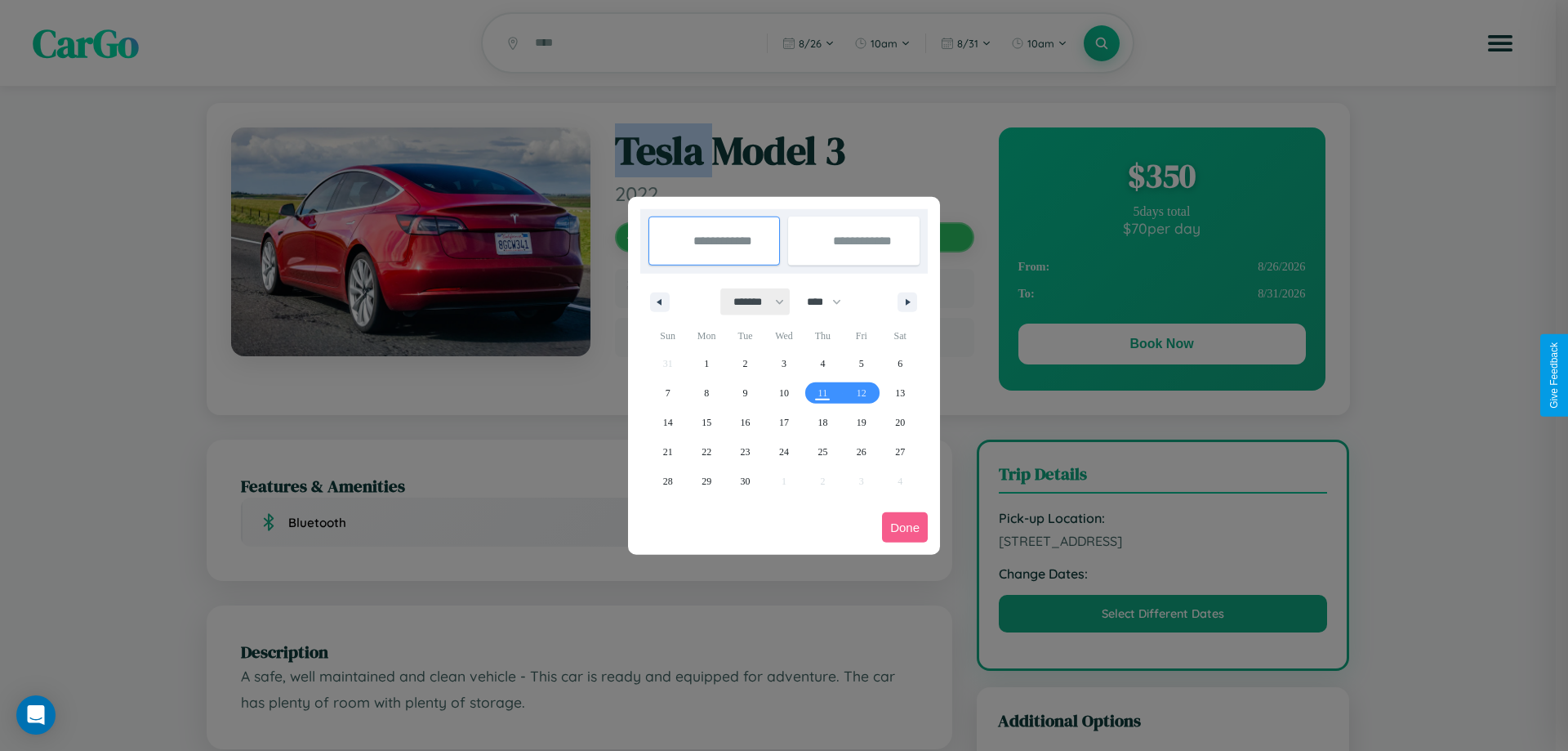
drag, startPoint x: 751, startPoint y: 301, endPoint x: 784, endPoint y: 328, distance: 42.6
click at [751, 301] on select "******* ******** ***** ***** *** **** **** ****** ********* ******* ******** **…" at bounding box center [755, 301] width 69 height 27
select select "*"
drag, startPoint x: 831, startPoint y: 301, endPoint x: 784, endPoint y: 328, distance: 54.2
click at [831, 301] on select "**** **** **** **** **** **** **** **** **** **** **** **** **** **** **** ****…" at bounding box center [823, 301] width 49 height 27
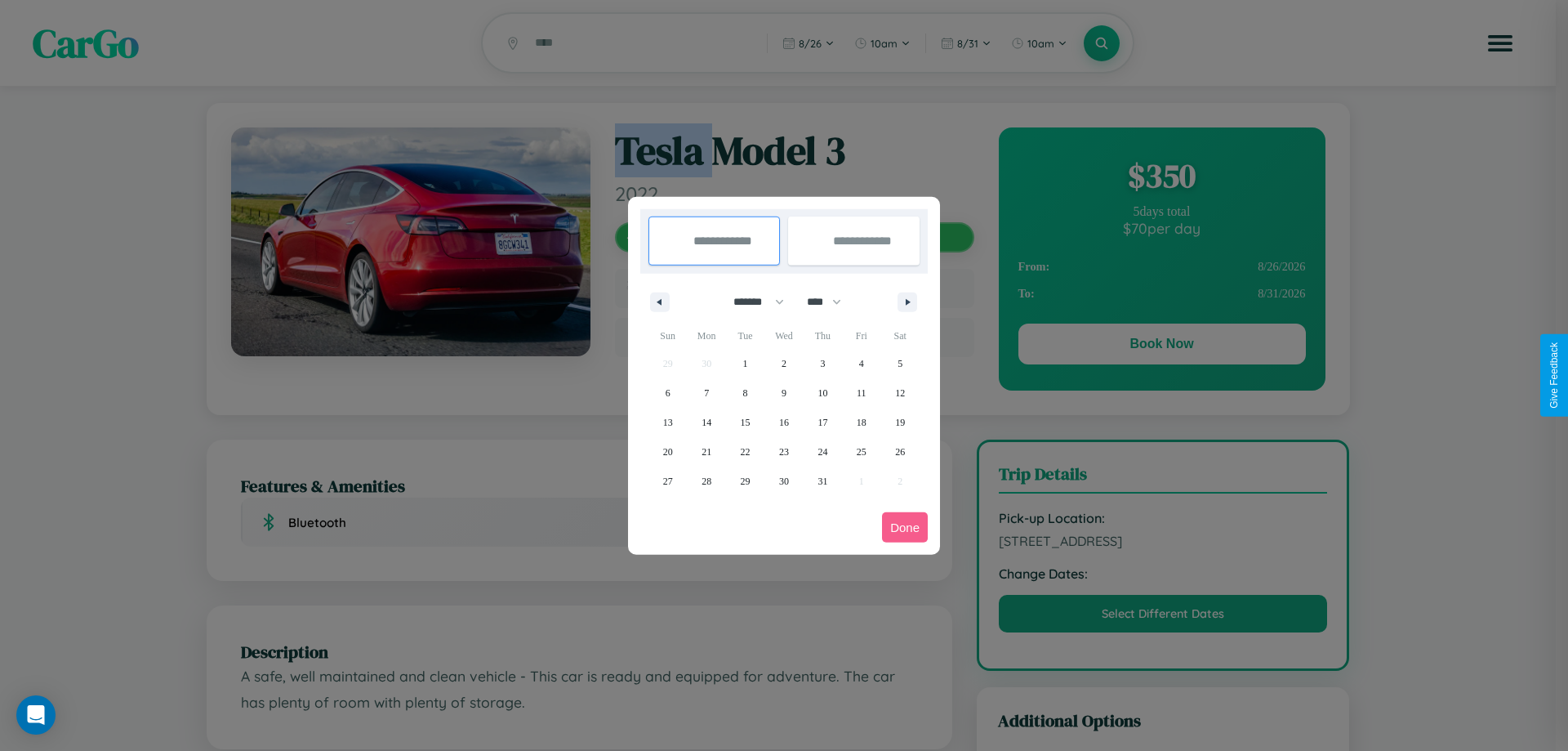
select select "****"
click at [861, 480] on span "31" at bounding box center [861, 481] width 9 height 29
type input "**********"
click at [907, 301] on icon "button" at bounding box center [911, 302] width 9 height 7
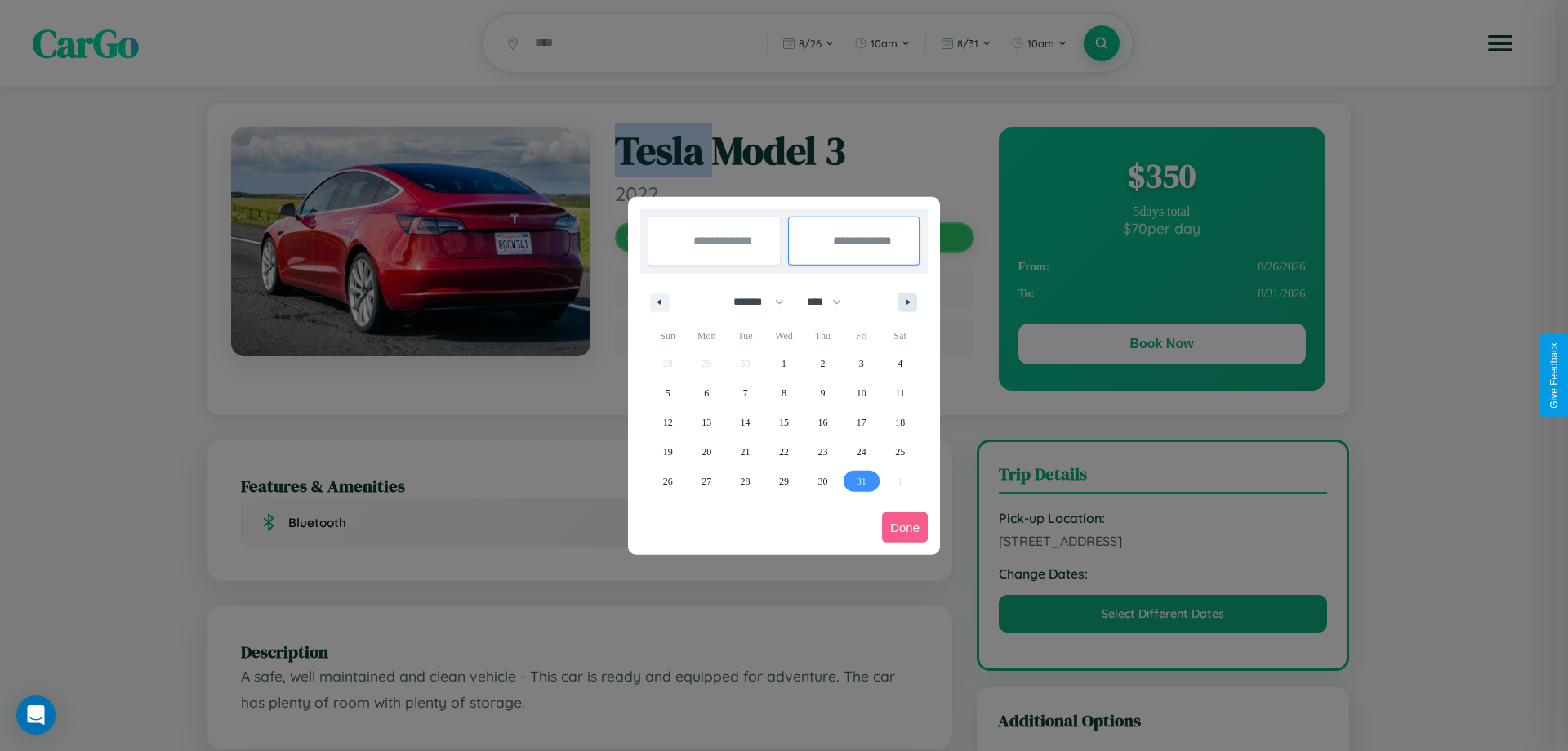
select select "*"
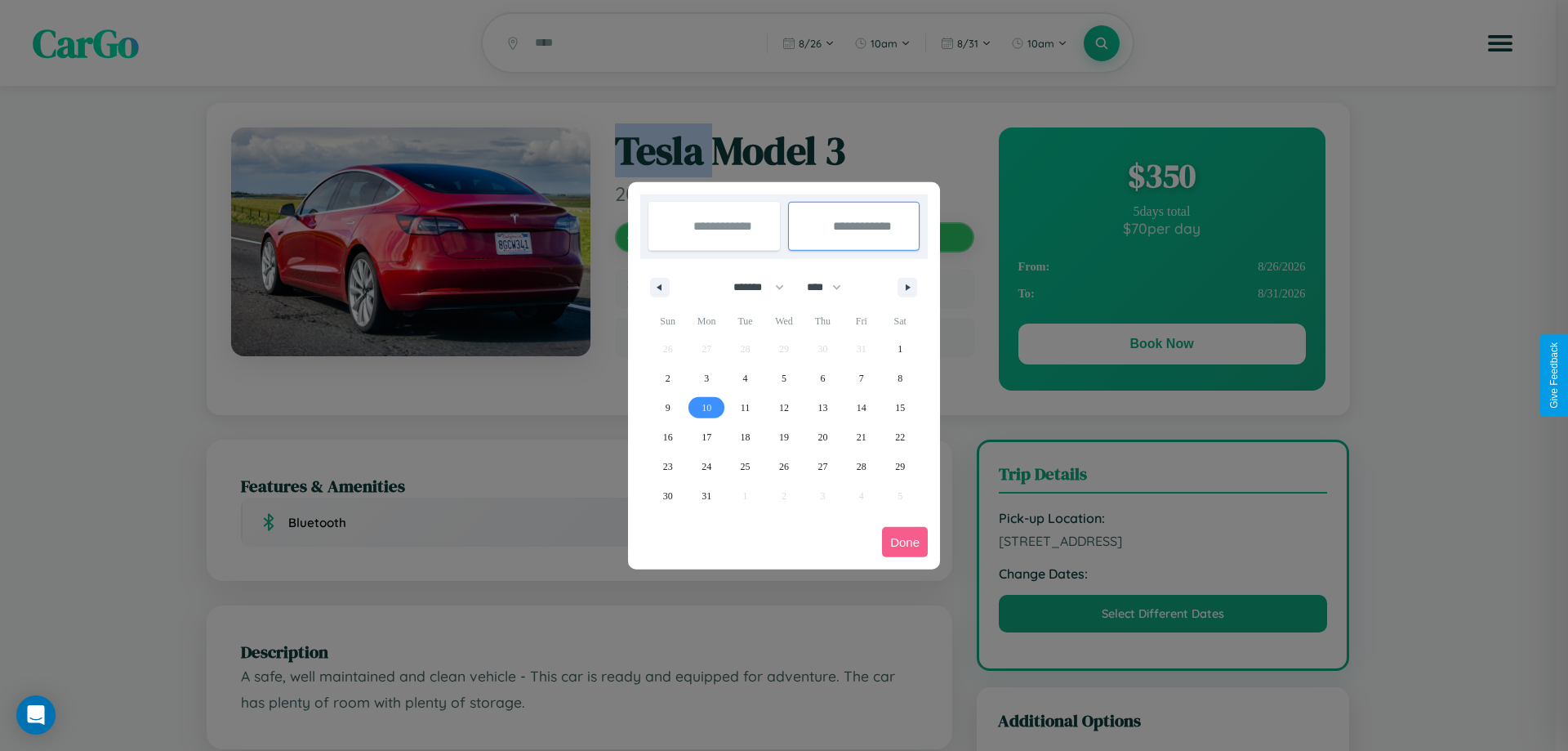
click at [706, 407] on span "10" at bounding box center [706, 408] width 9 height 29
type input "**********"
select select "*"
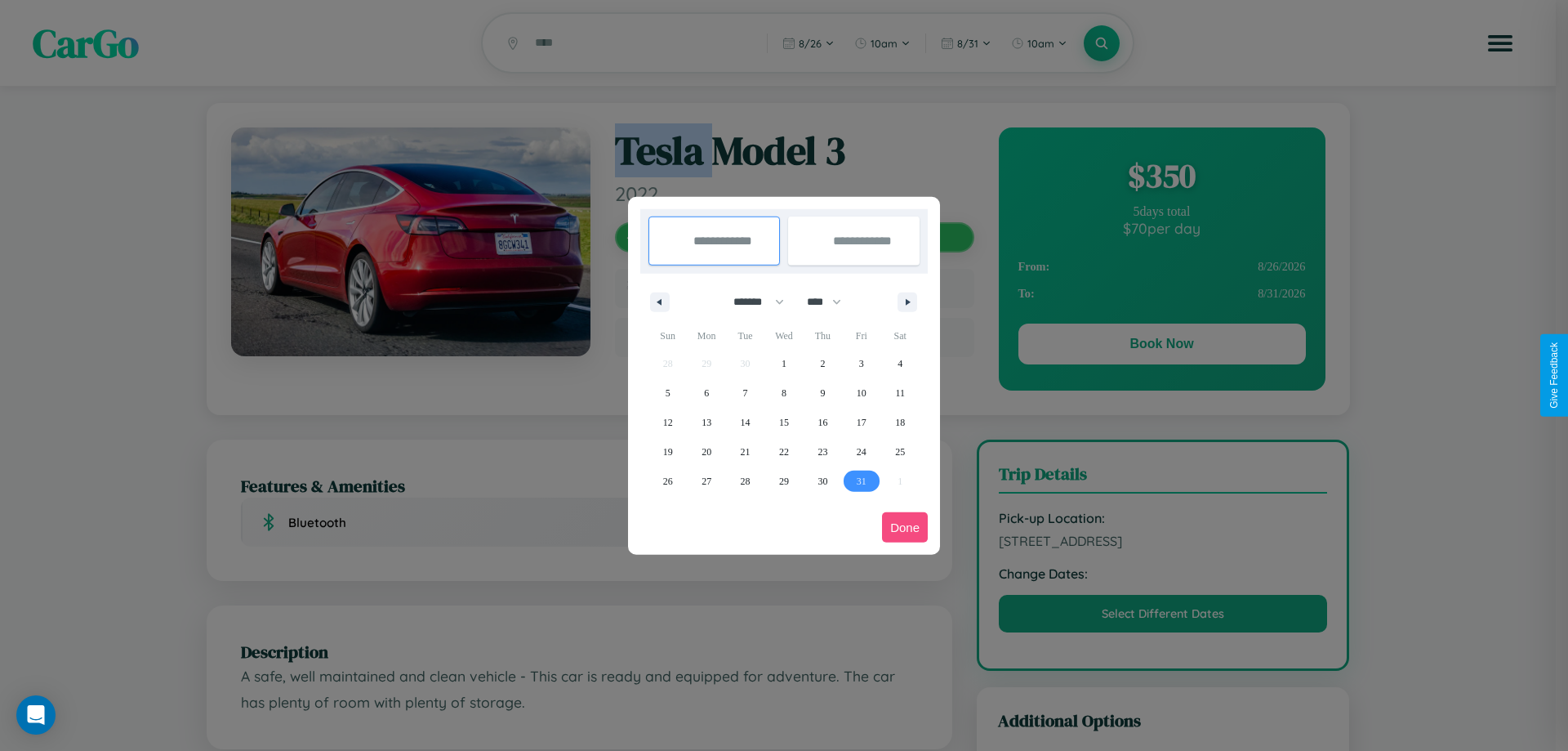
click at [905, 527] on button "Done" at bounding box center [904, 527] width 45 height 30
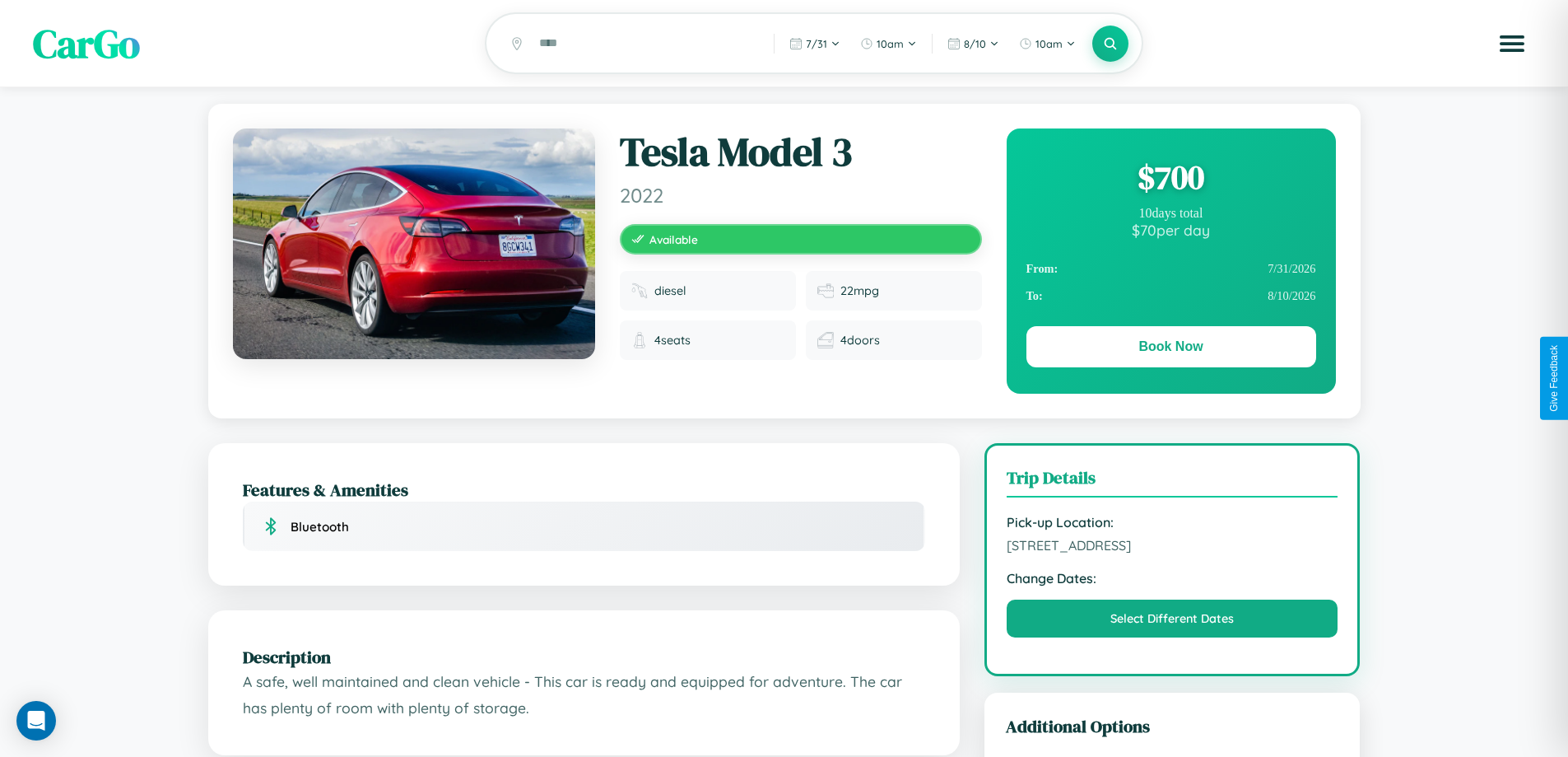
click at [1171, 180] on div "$ 700" at bounding box center [1172, 177] width 290 height 45
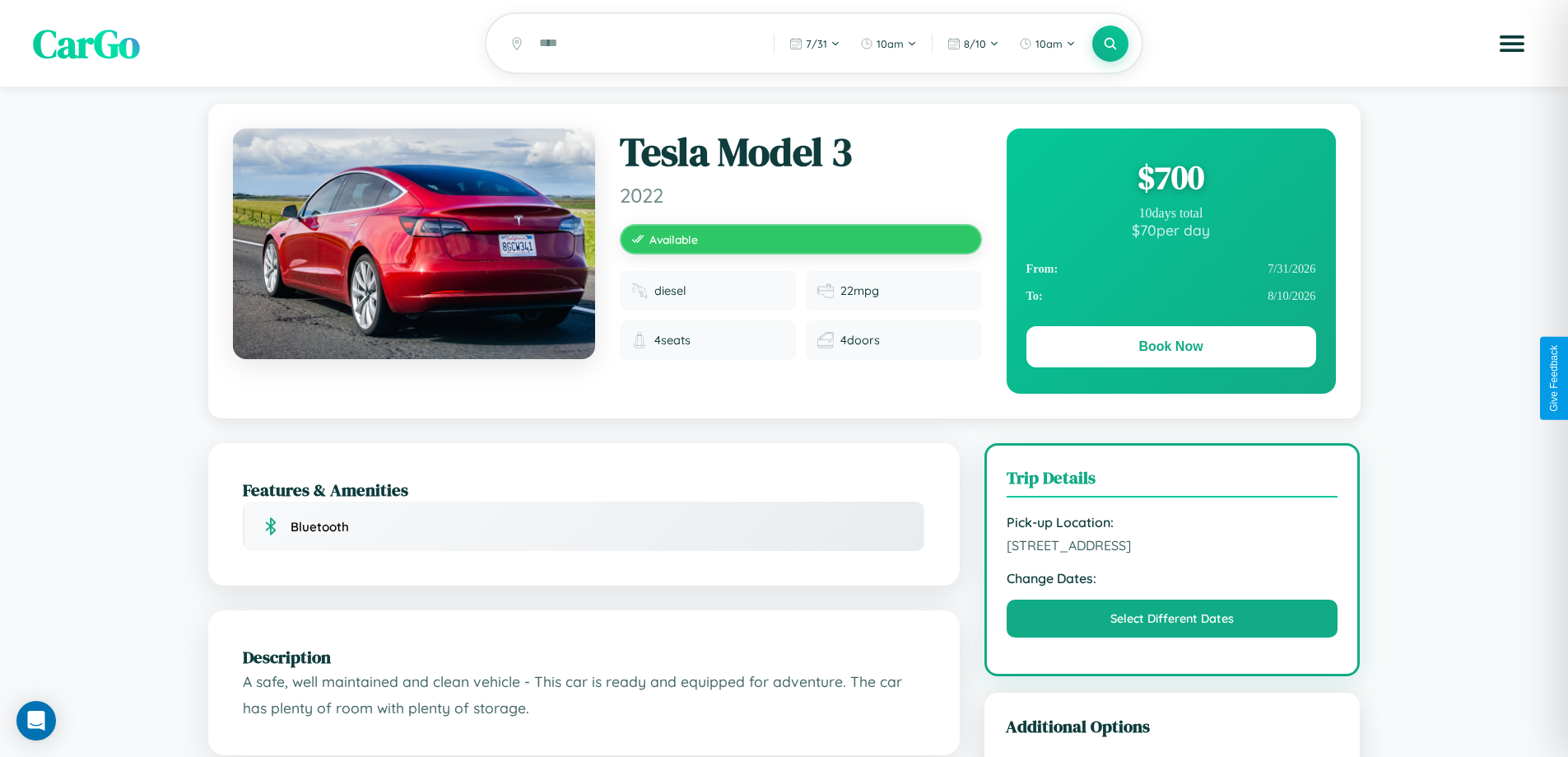
click at [1171, 180] on div "$ 700" at bounding box center [1172, 177] width 290 height 45
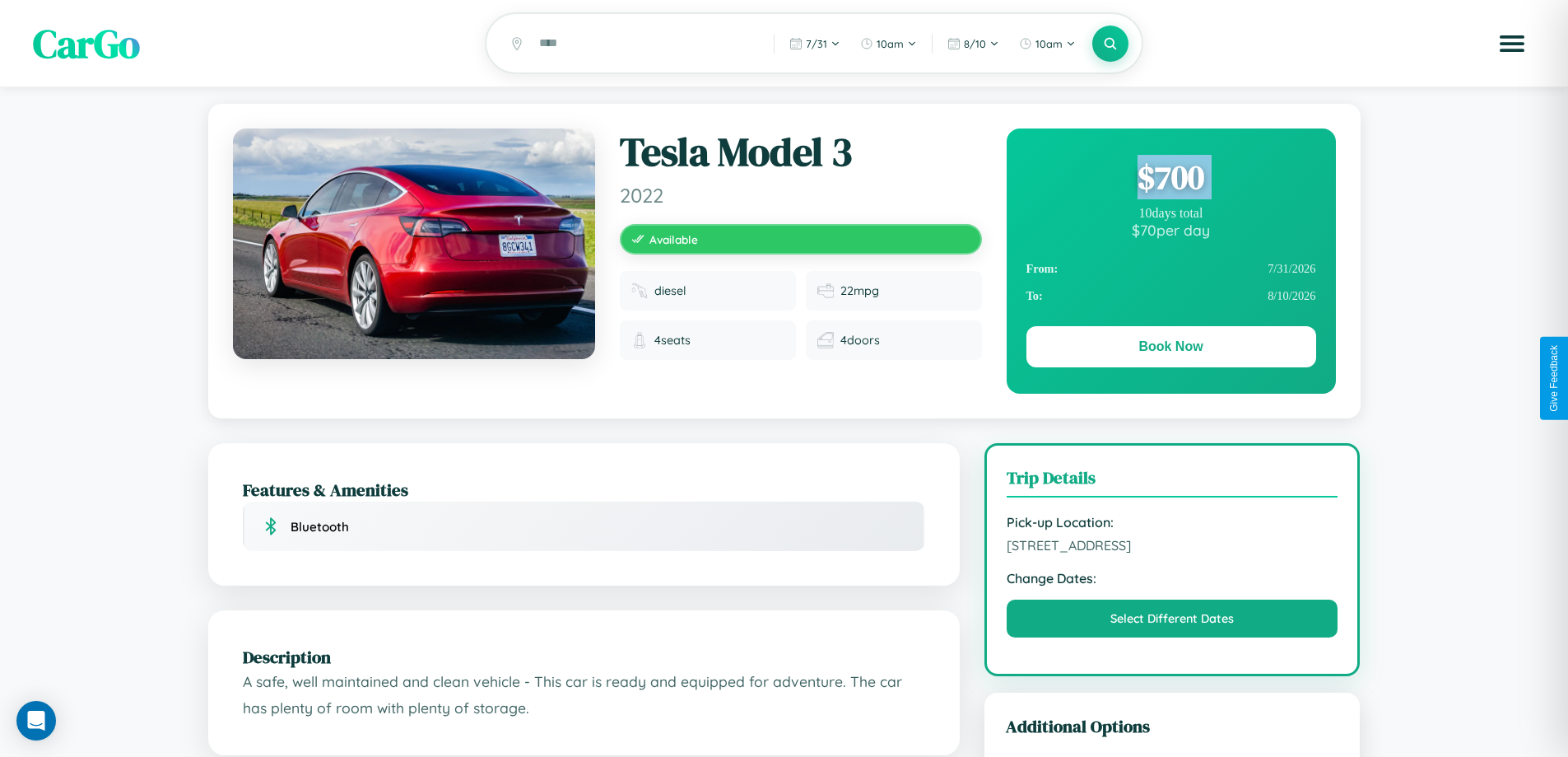
click at [1171, 180] on div "$ 700" at bounding box center [1172, 177] width 290 height 45
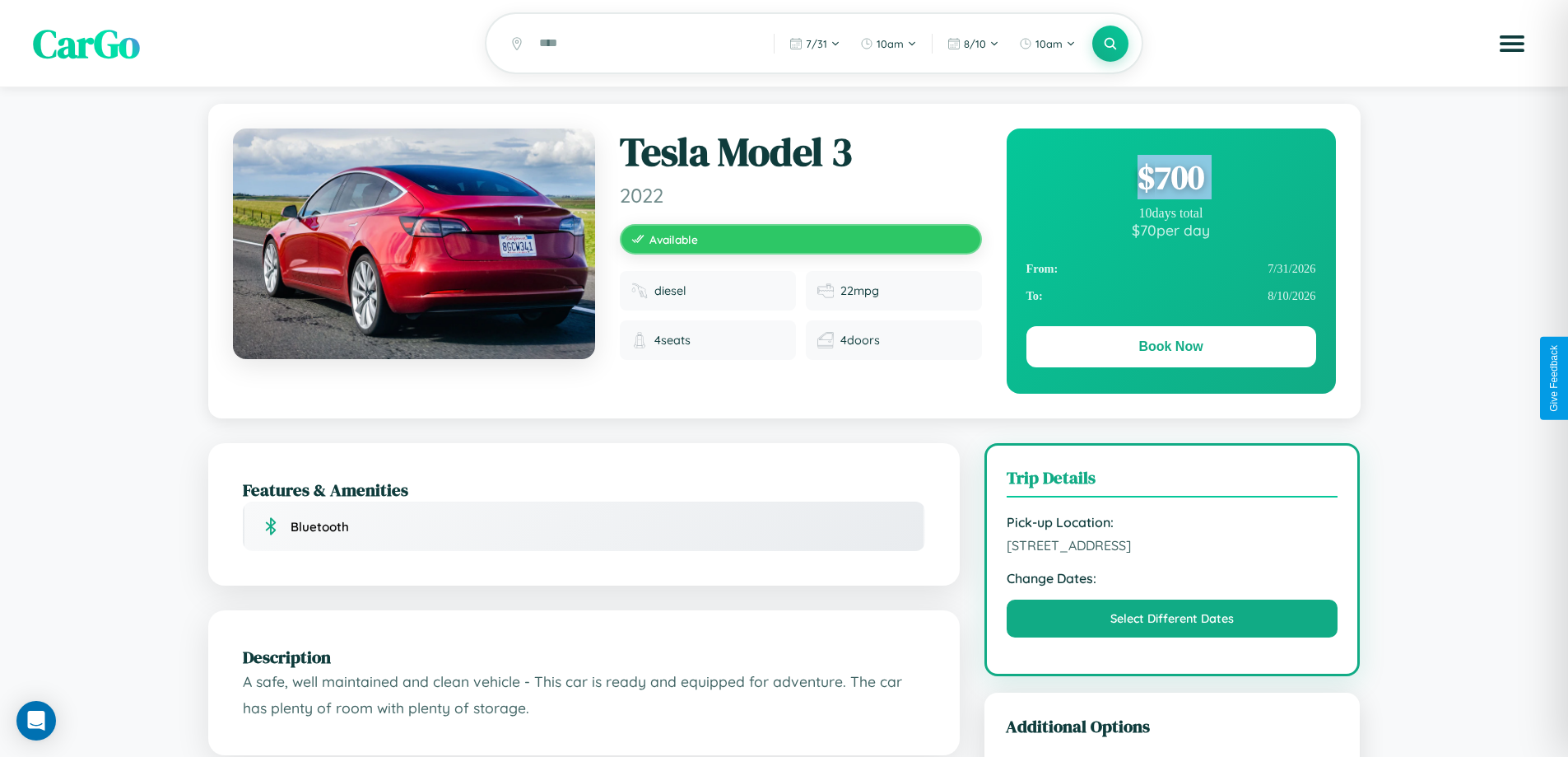
click at [1171, 180] on div "$ 700" at bounding box center [1172, 177] width 290 height 45
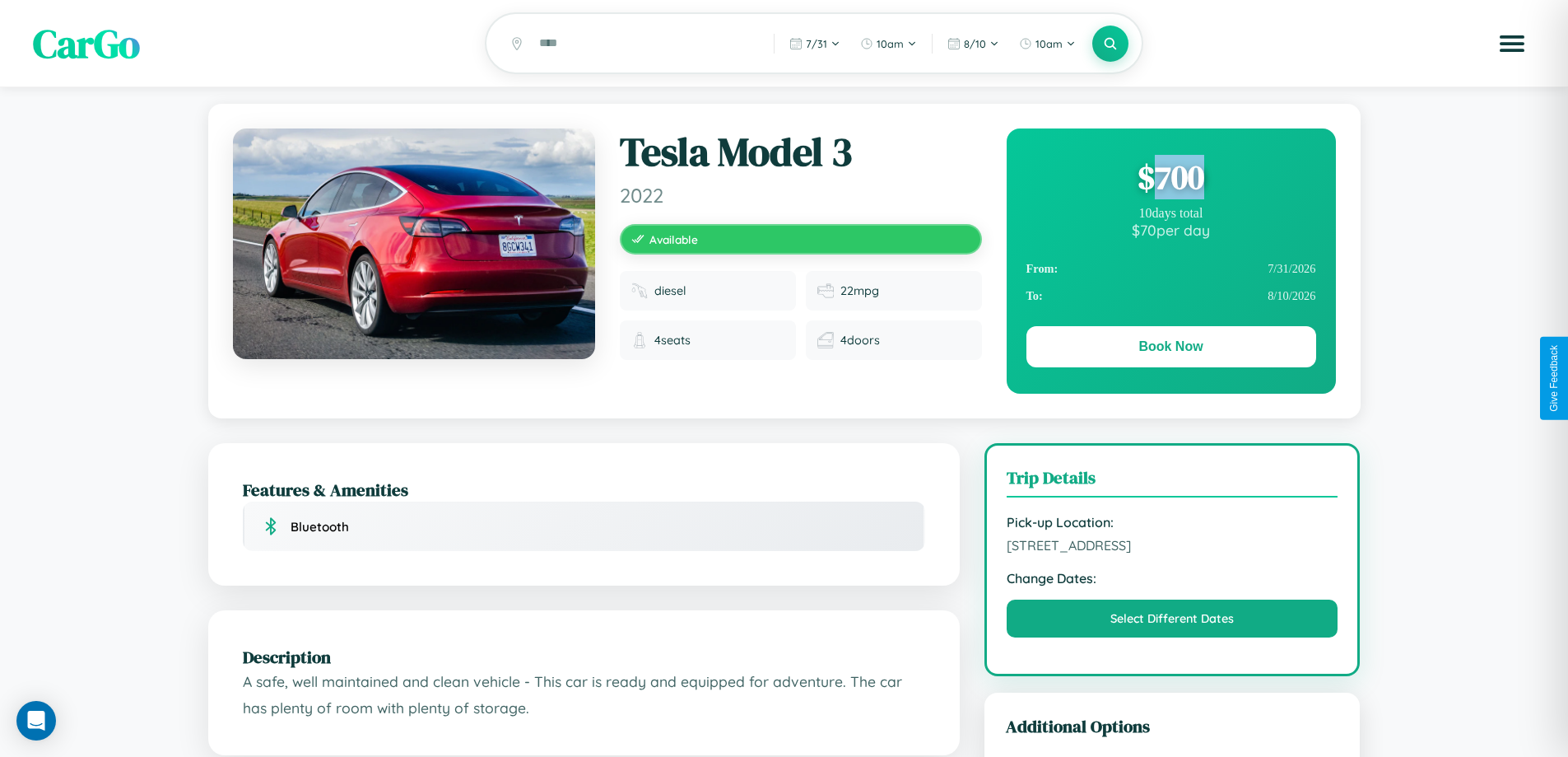
click at [1171, 180] on div "$ 700" at bounding box center [1172, 177] width 290 height 45
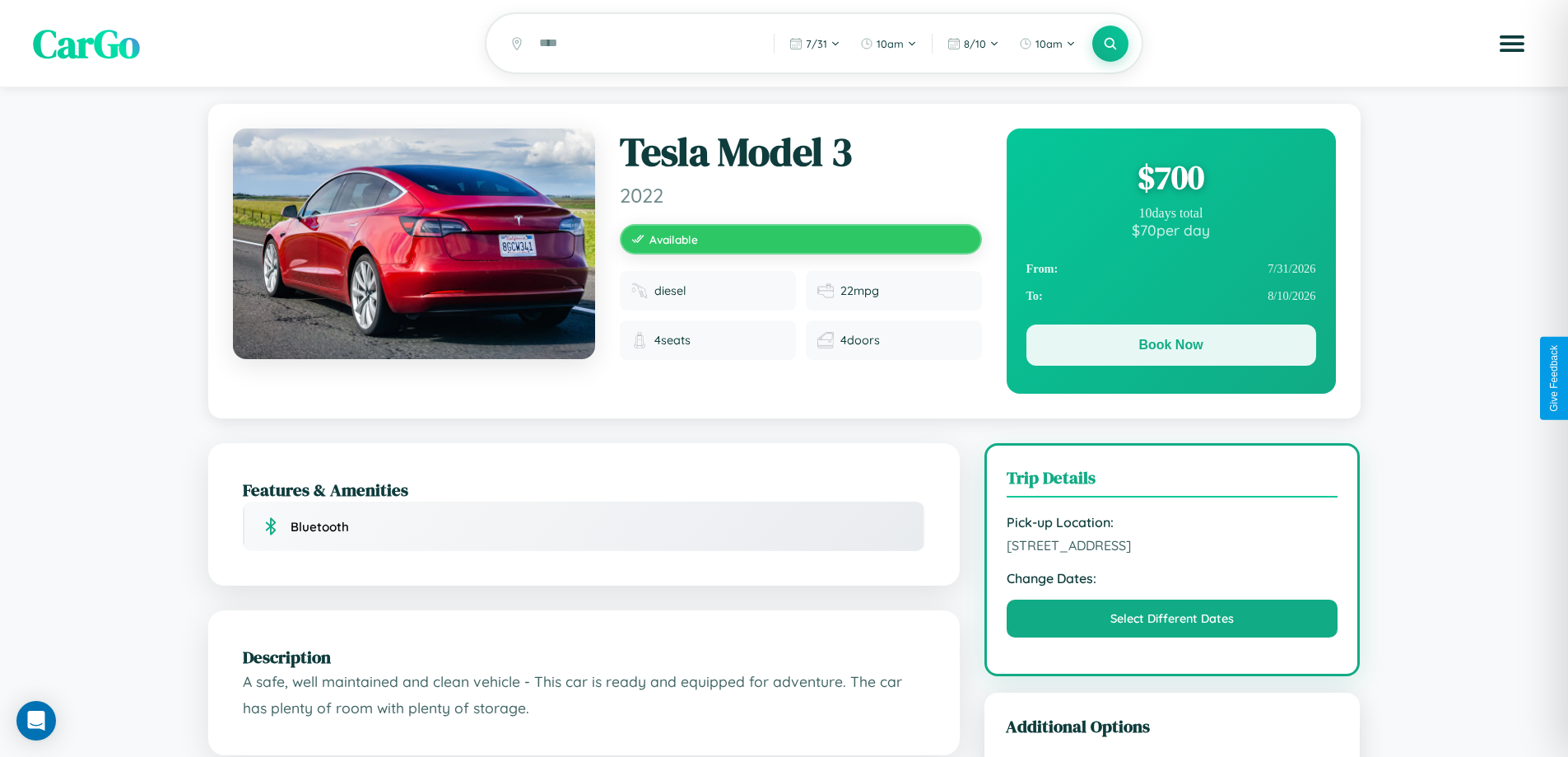
click at [1171, 350] on button "Book Now" at bounding box center [1172, 345] width 290 height 41
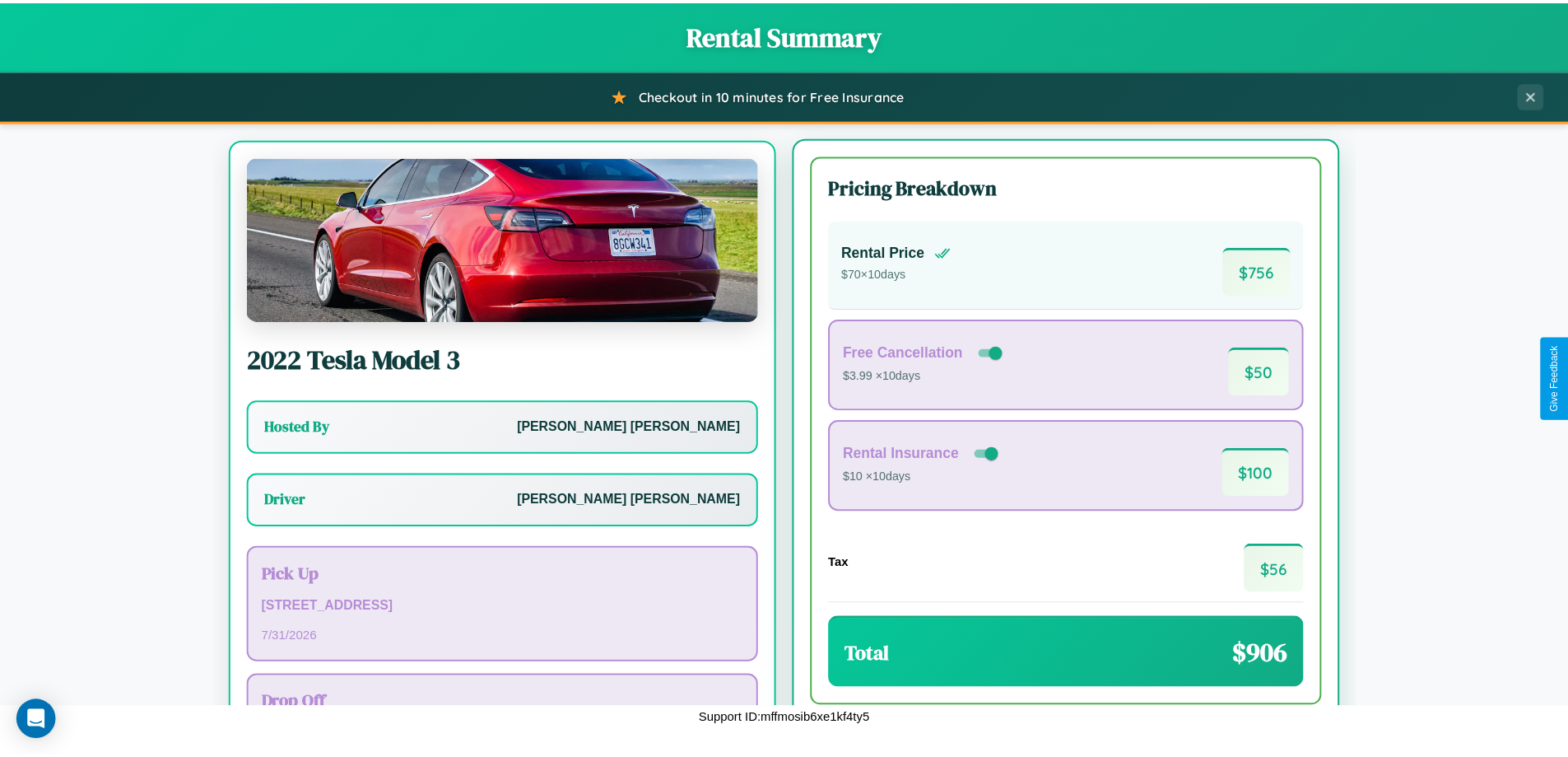
scroll to position [77, 0]
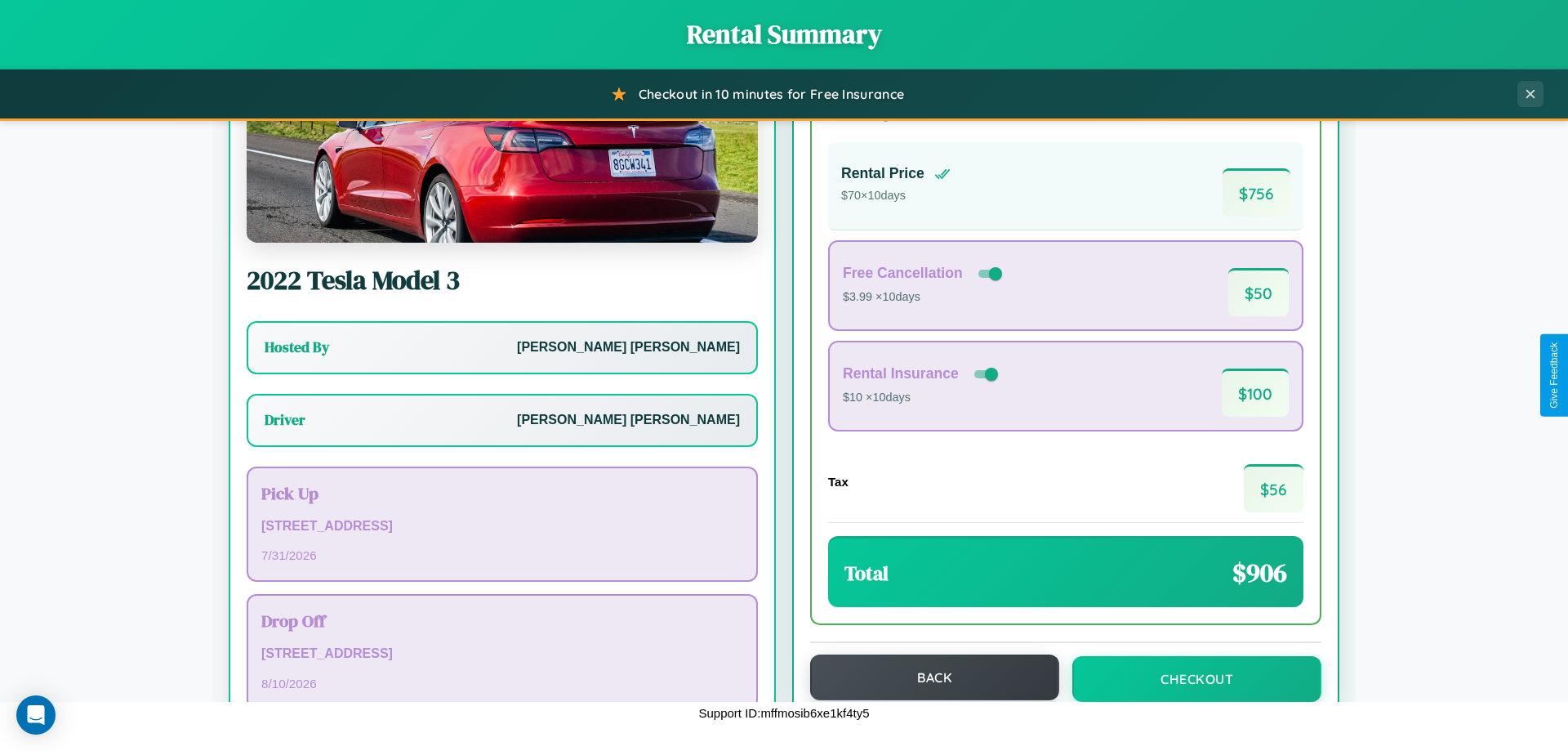
click at [927, 677] on button "Back" at bounding box center [934, 676] width 249 height 45
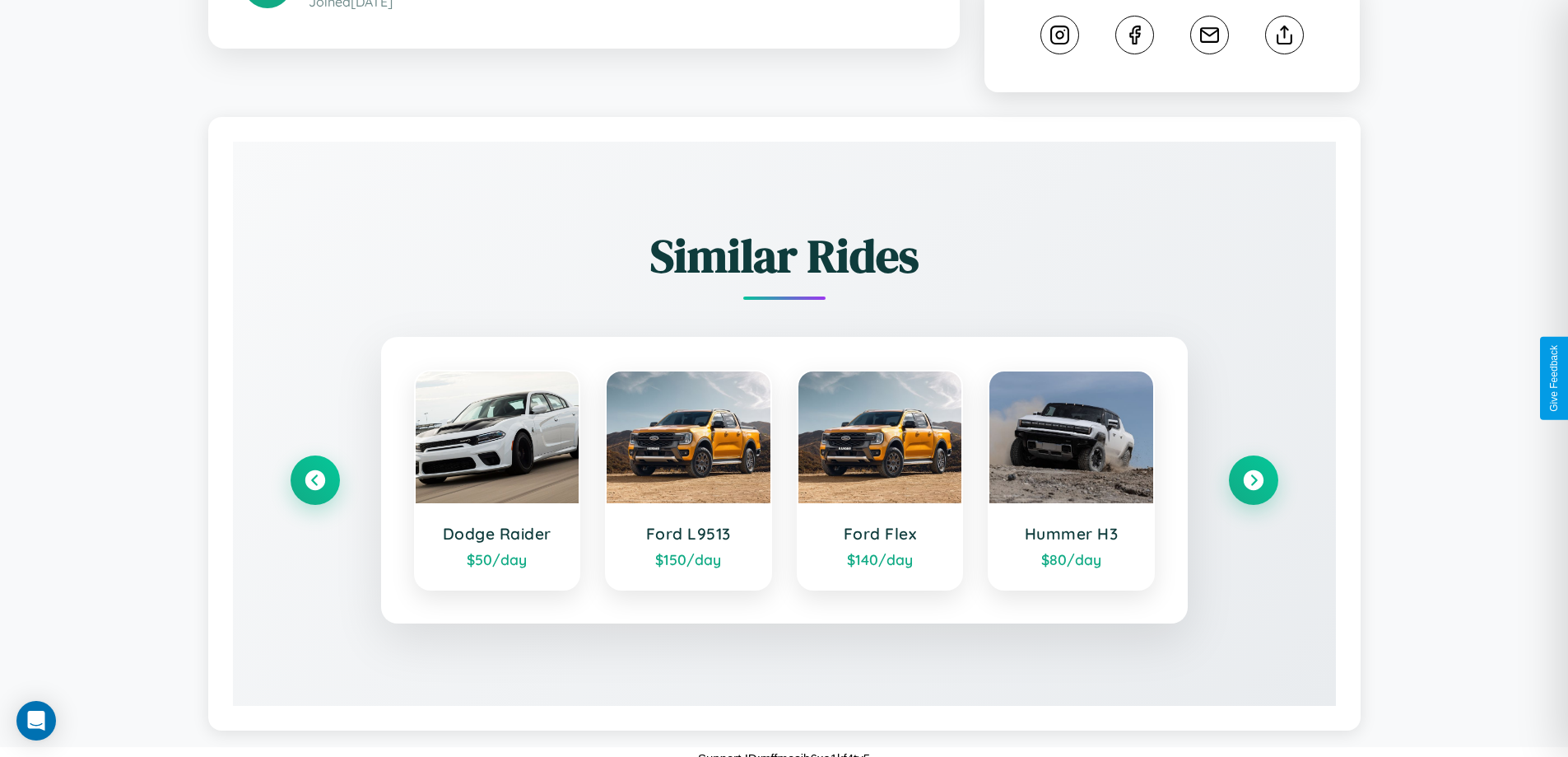
scroll to position [897, 0]
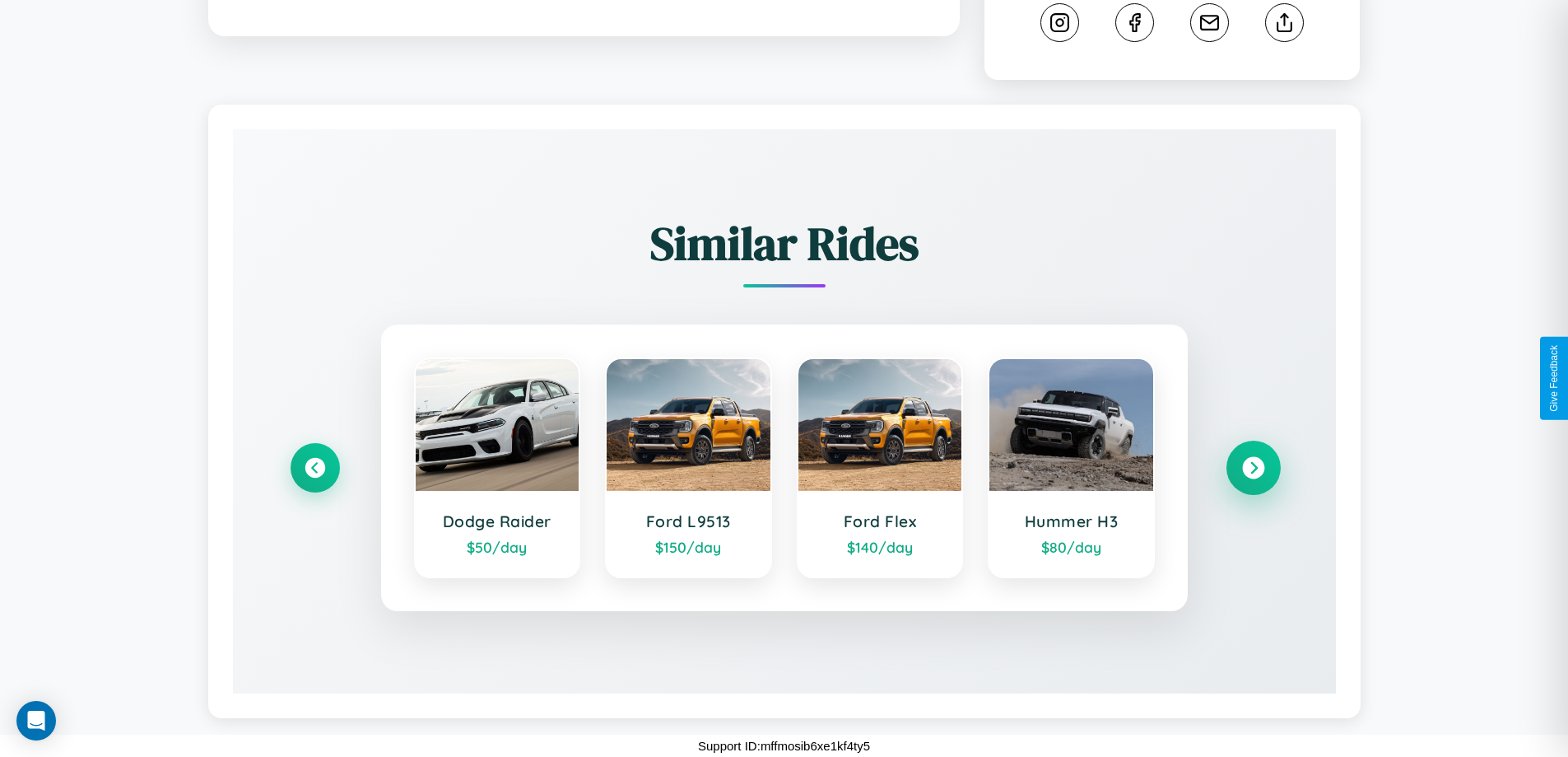
click at [1253, 468] on icon at bounding box center [1254, 468] width 22 height 22
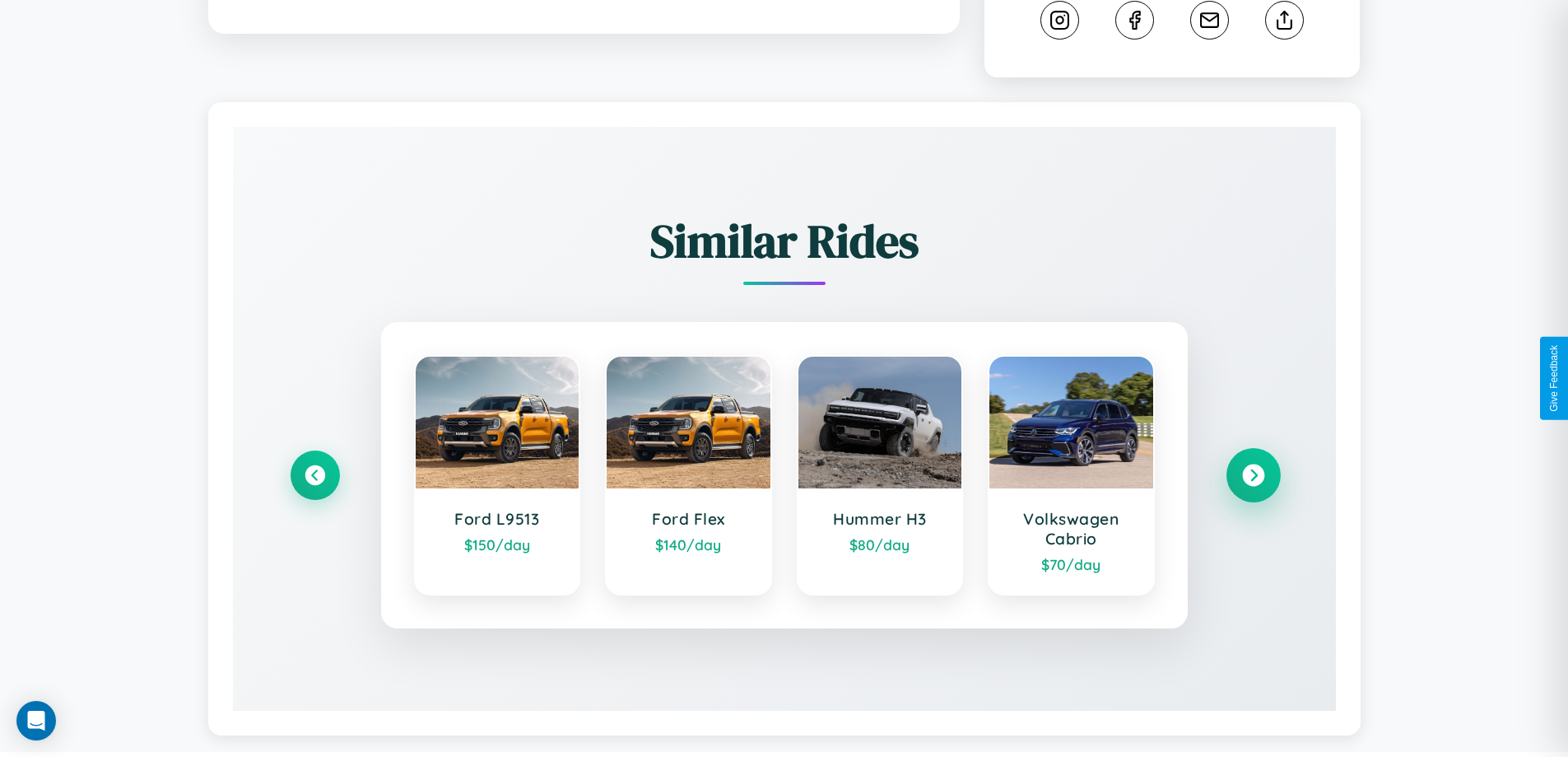
click at [1253, 477] on icon at bounding box center [1254, 476] width 22 height 22
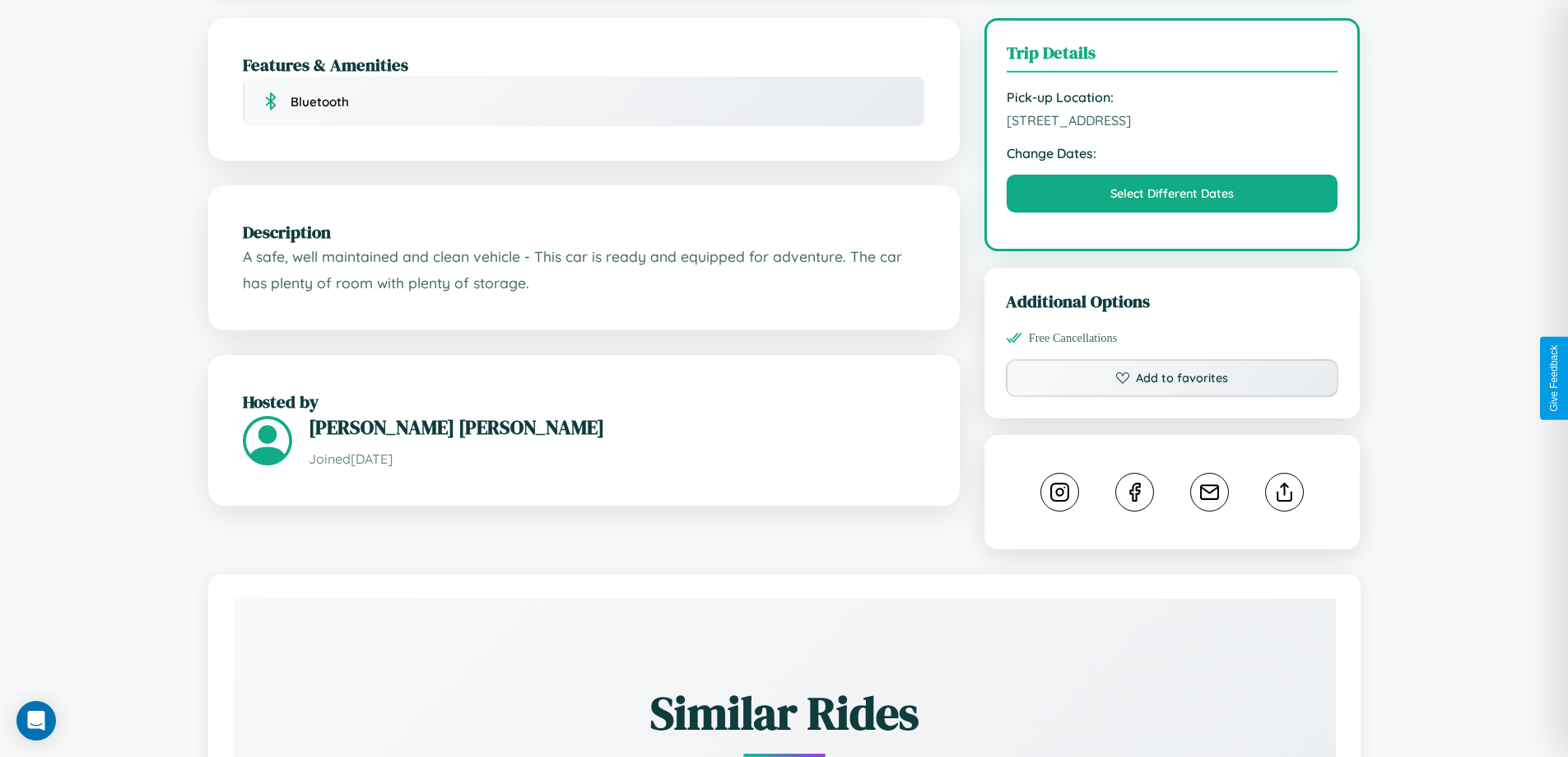
scroll to position [0, 0]
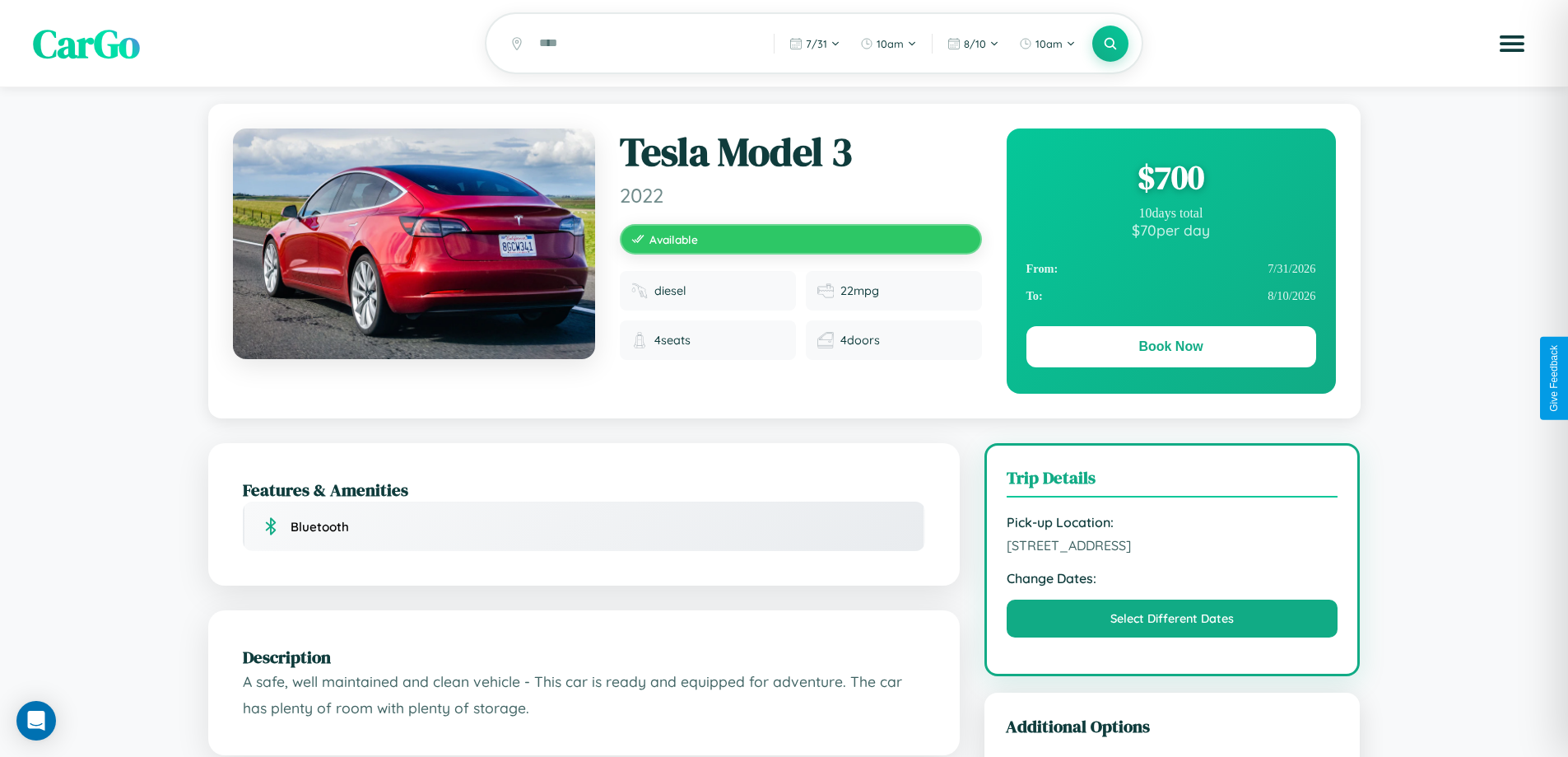
click at [1171, 180] on div "$ 700" at bounding box center [1172, 177] width 290 height 45
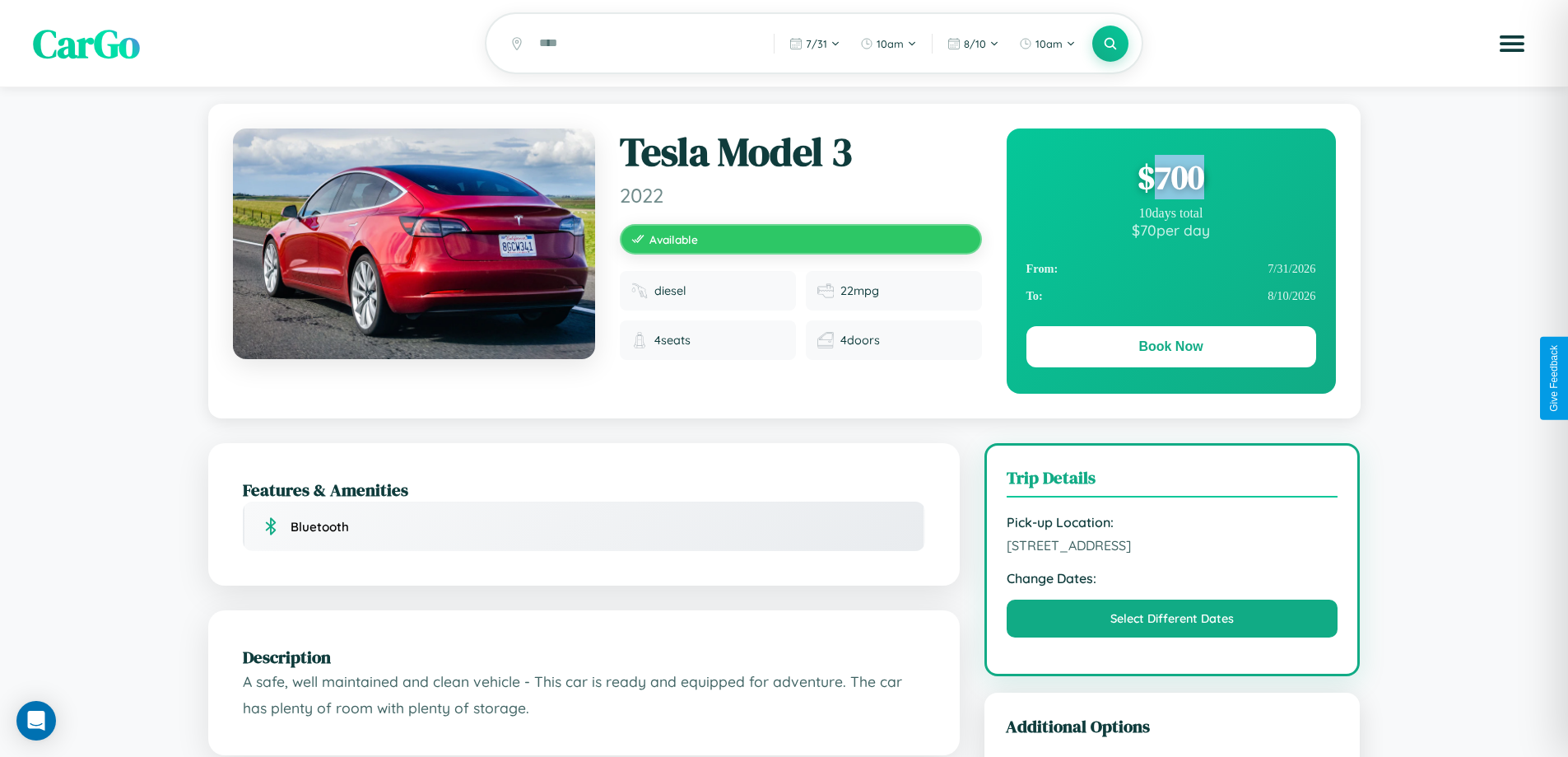
click at [1171, 180] on div "$ 700" at bounding box center [1172, 177] width 290 height 45
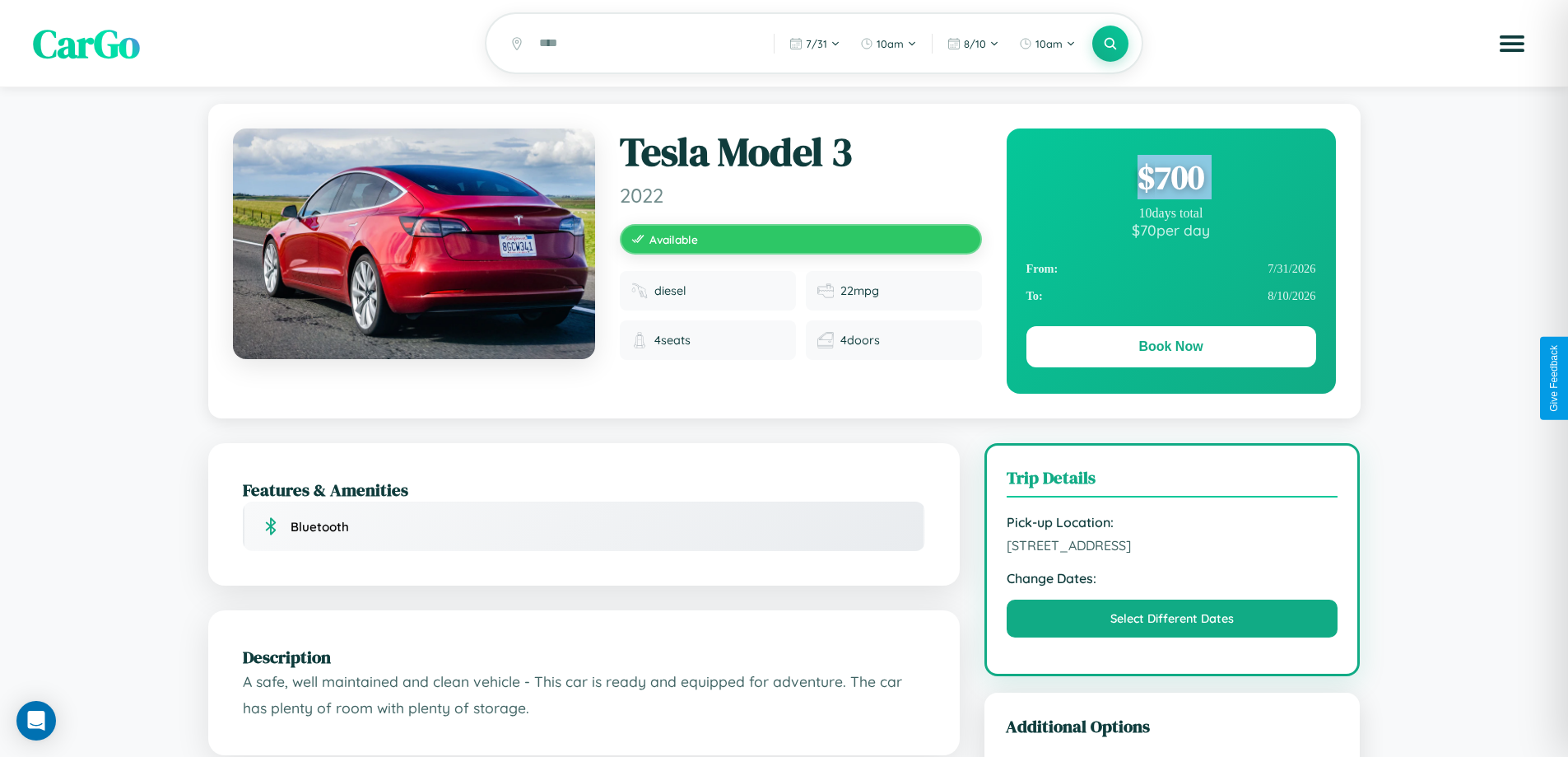
click at [1171, 180] on div "$ 700" at bounding box center [1172, 177] width 290 height 45
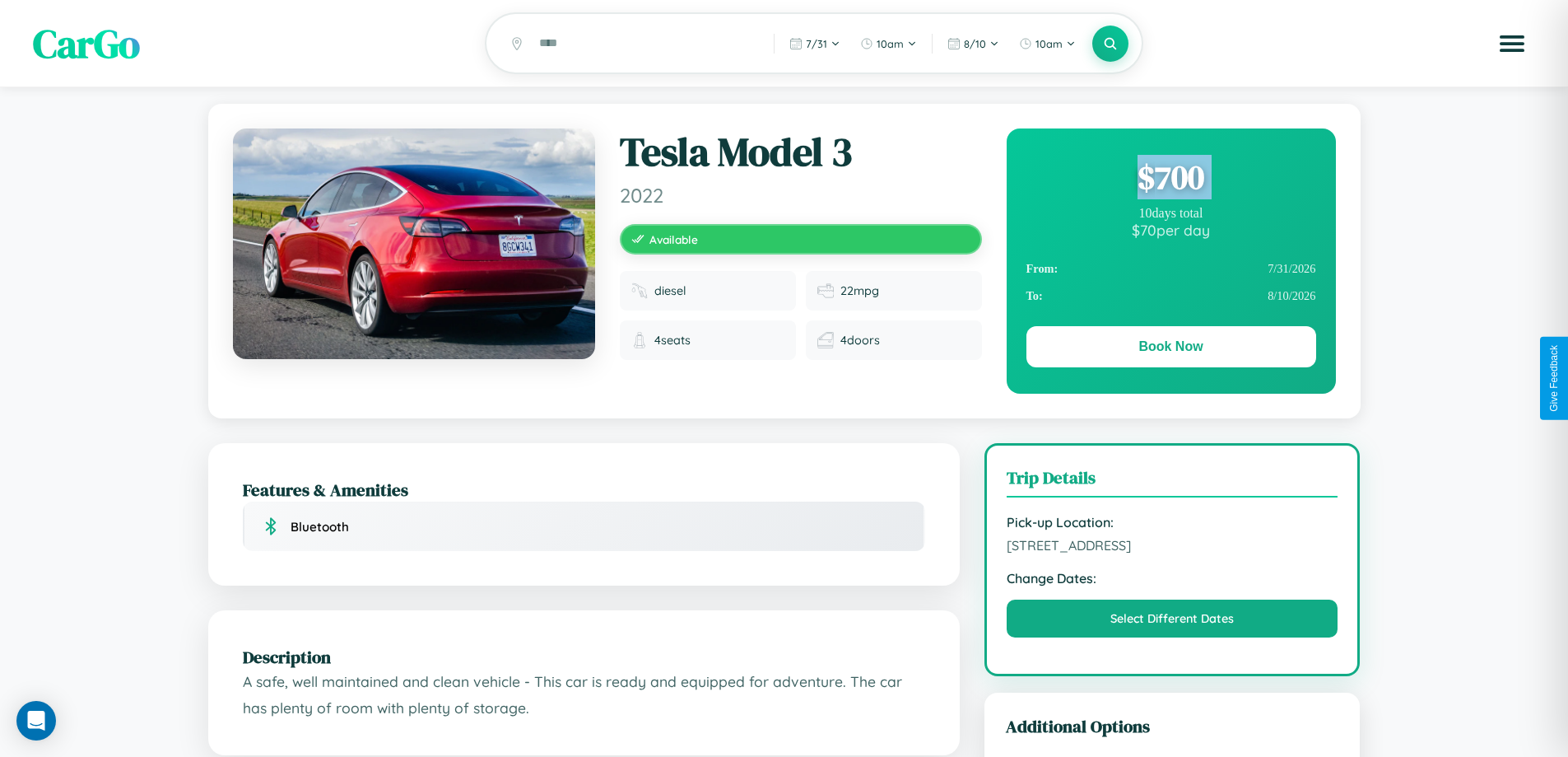
click at [1171, 180] on div "$ 700" at bounding box center [1172, 177] width 290 height 45
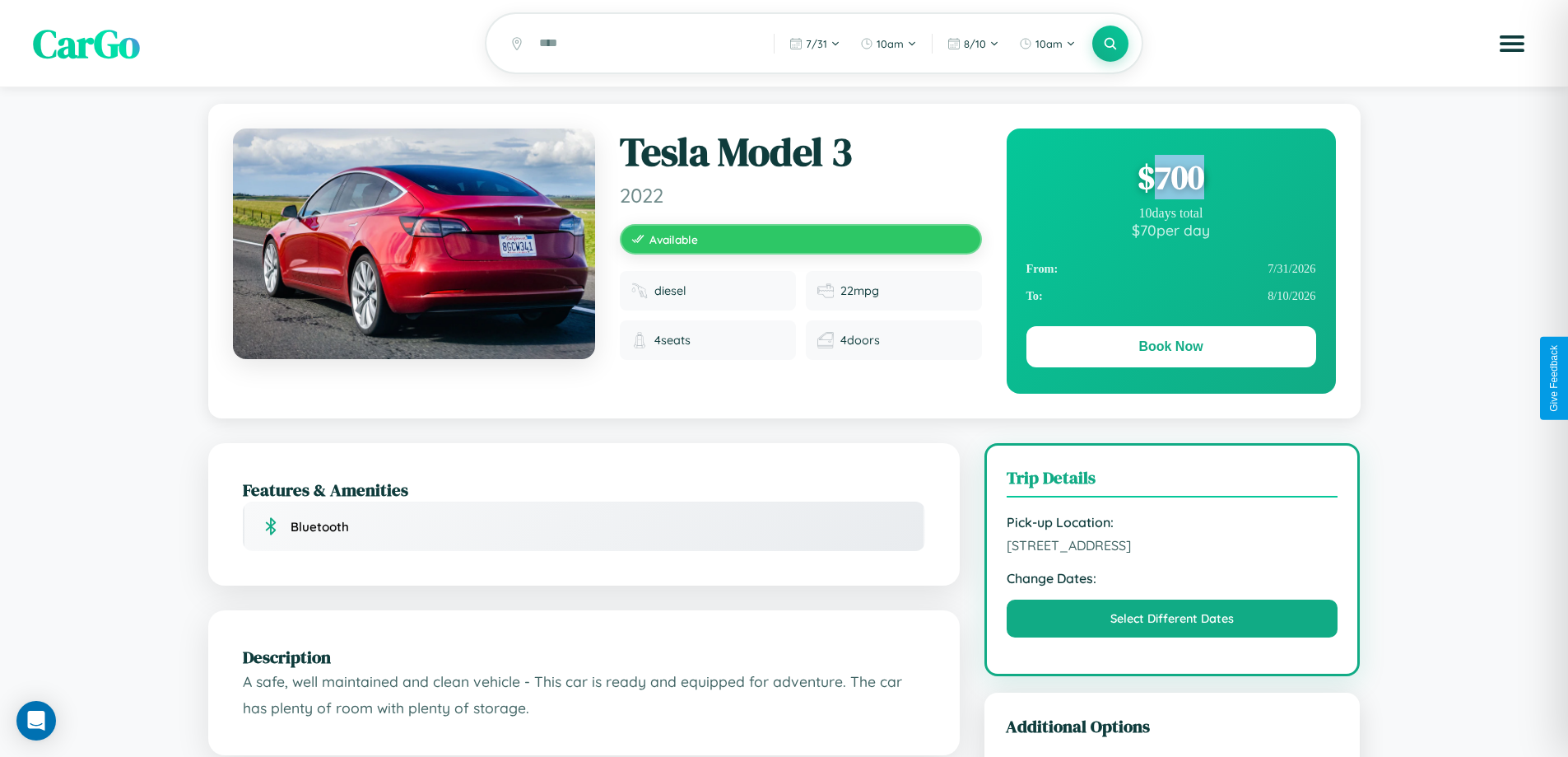
click at [1171, 180] on div "$ 700" at bounding box center [1172, 177] width 290 height 45
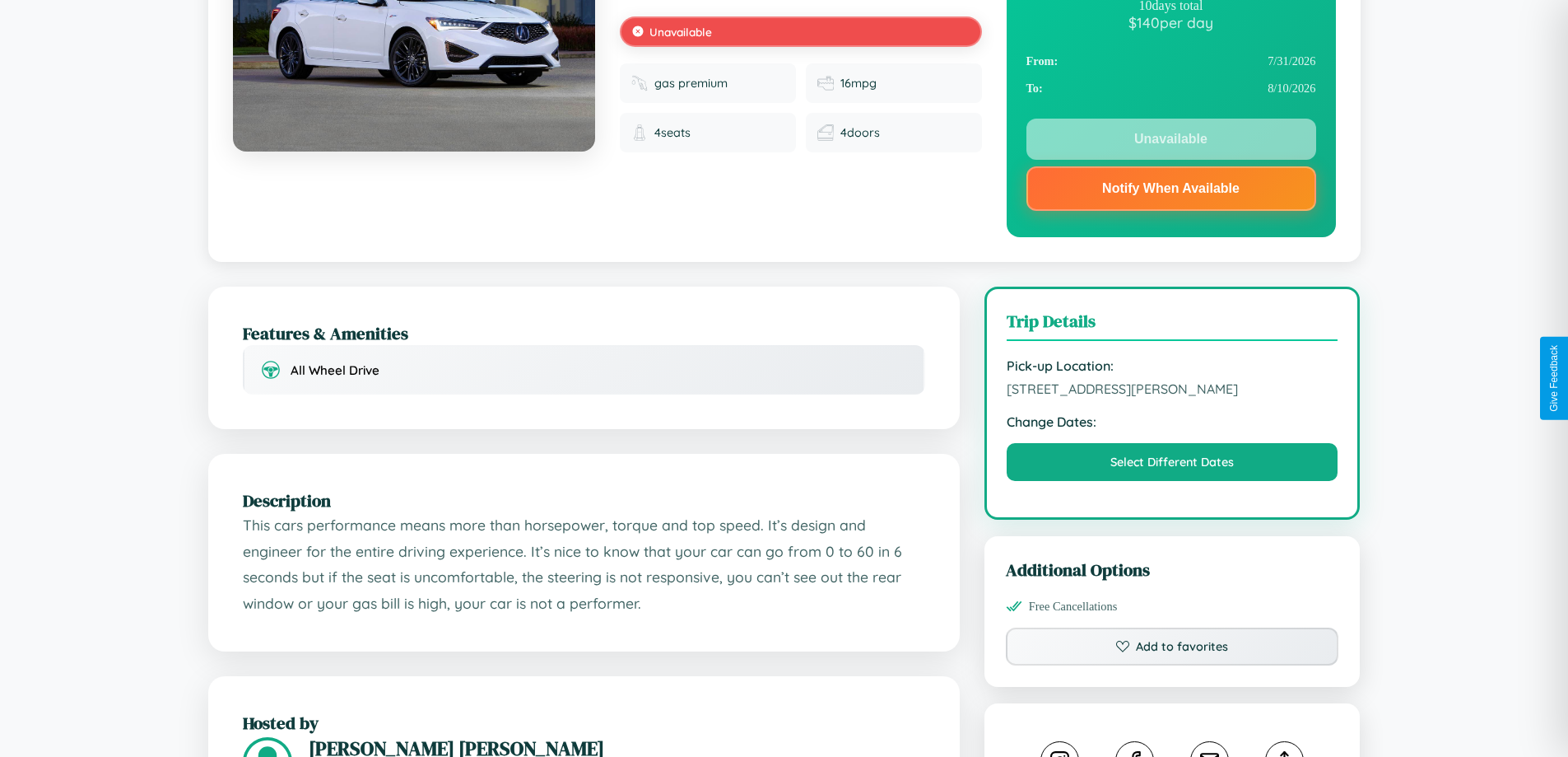
scroll to position [976, 0]
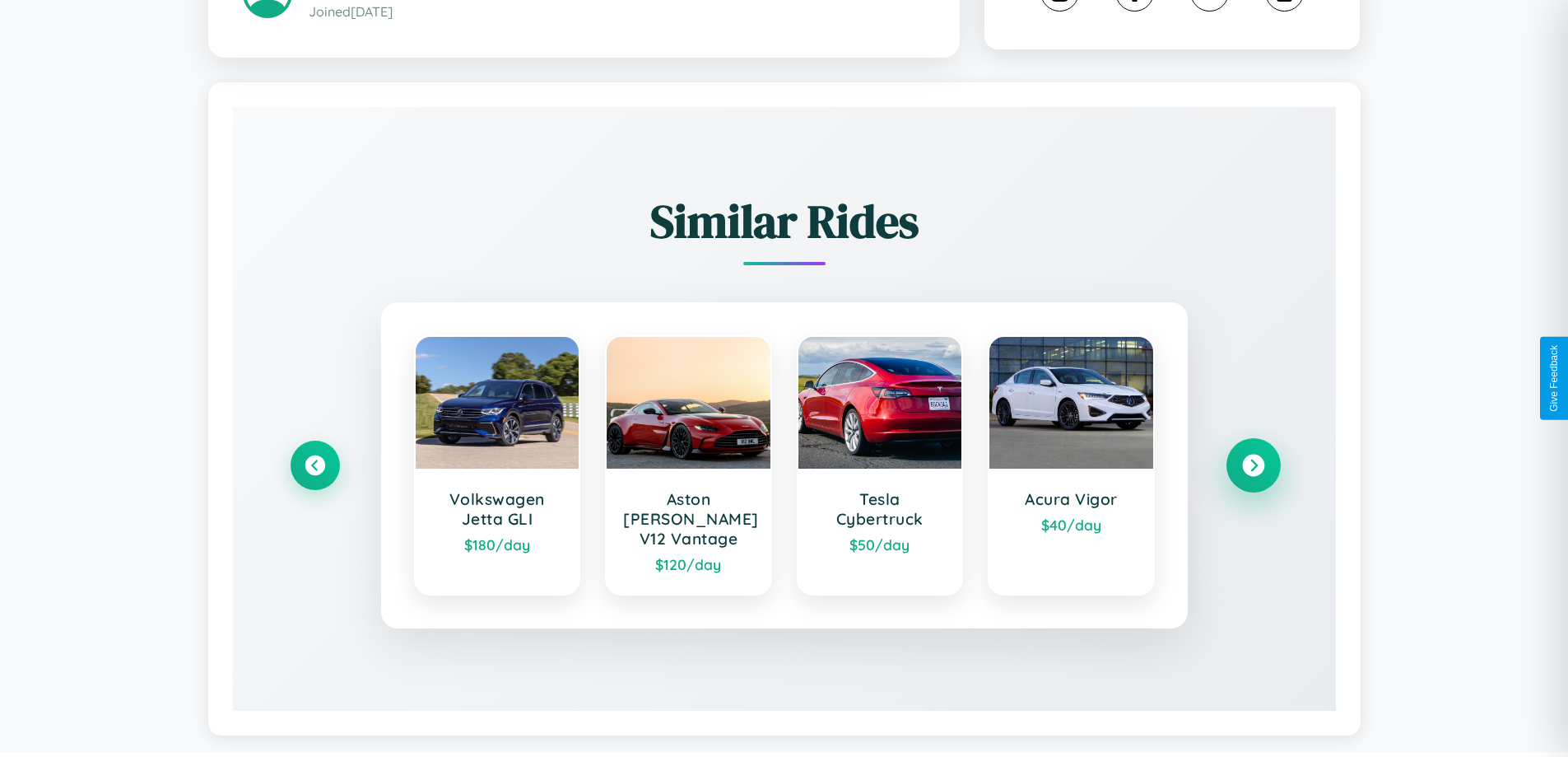
click at [1253, 457] on icon at bounding box center [1254, 466] width 22 height 22
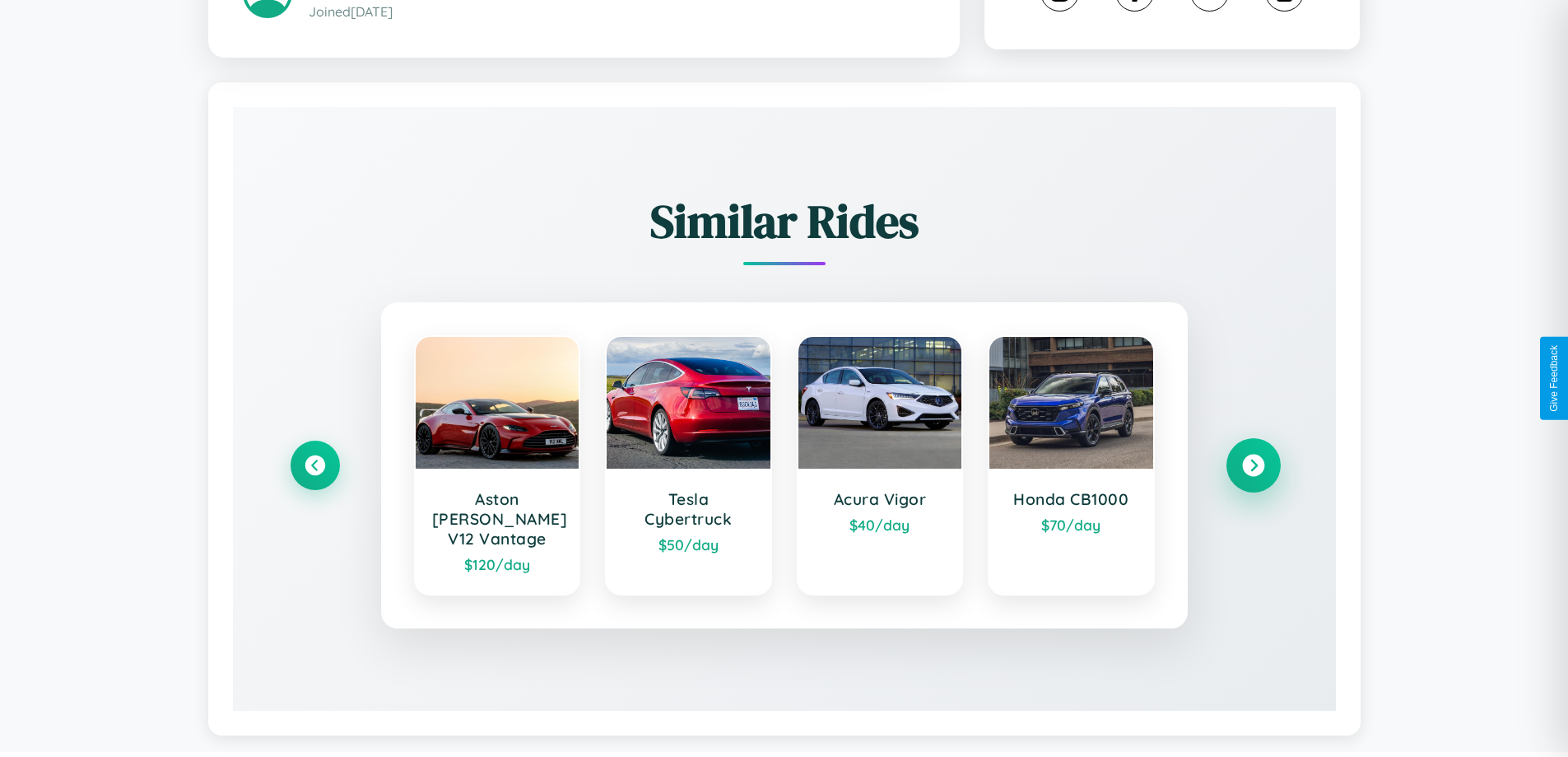
click at [1253, 457] on icon at bounding box center [1254, 466] width 22 height 22
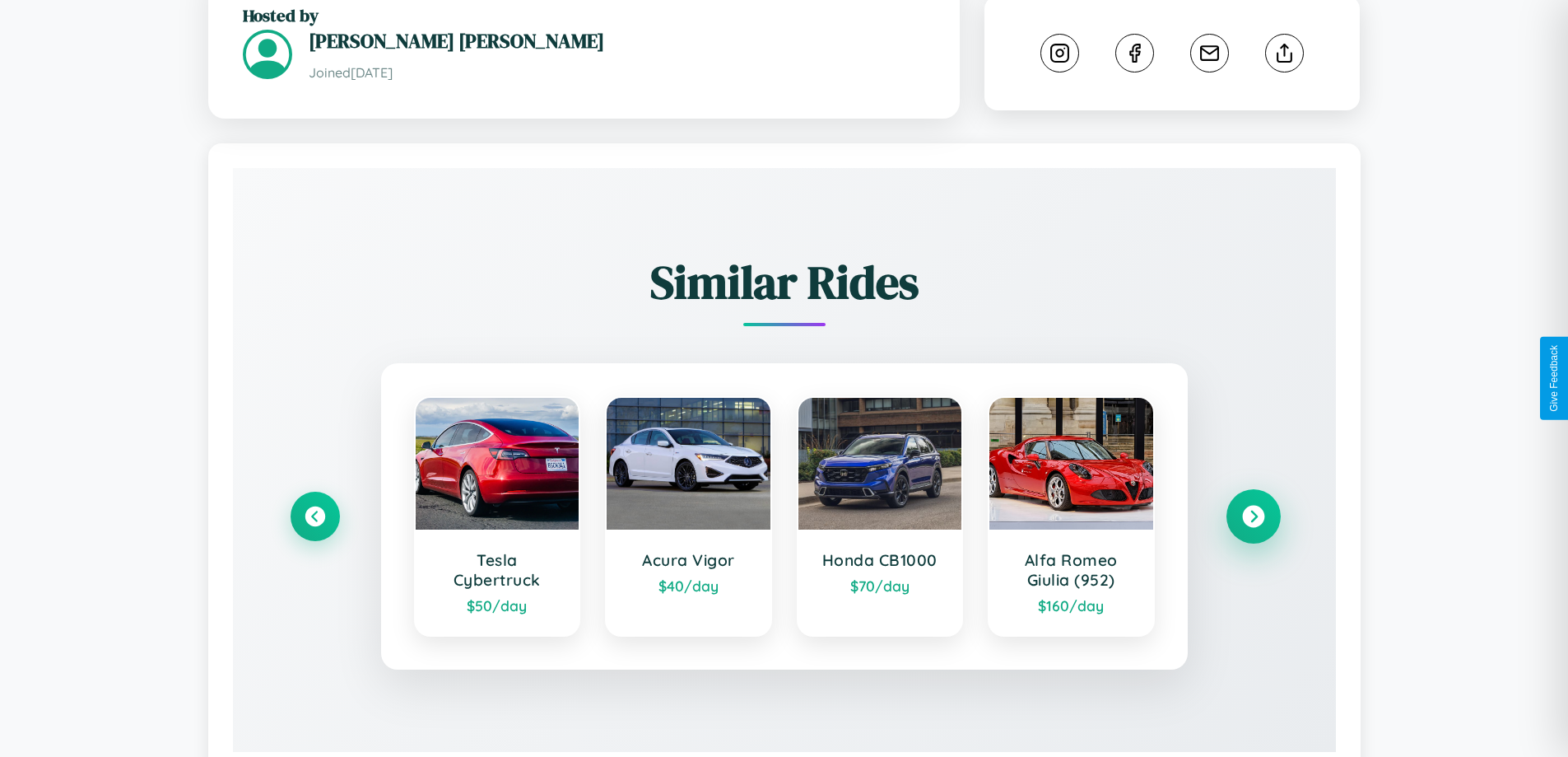
scroll to position [478, 0]
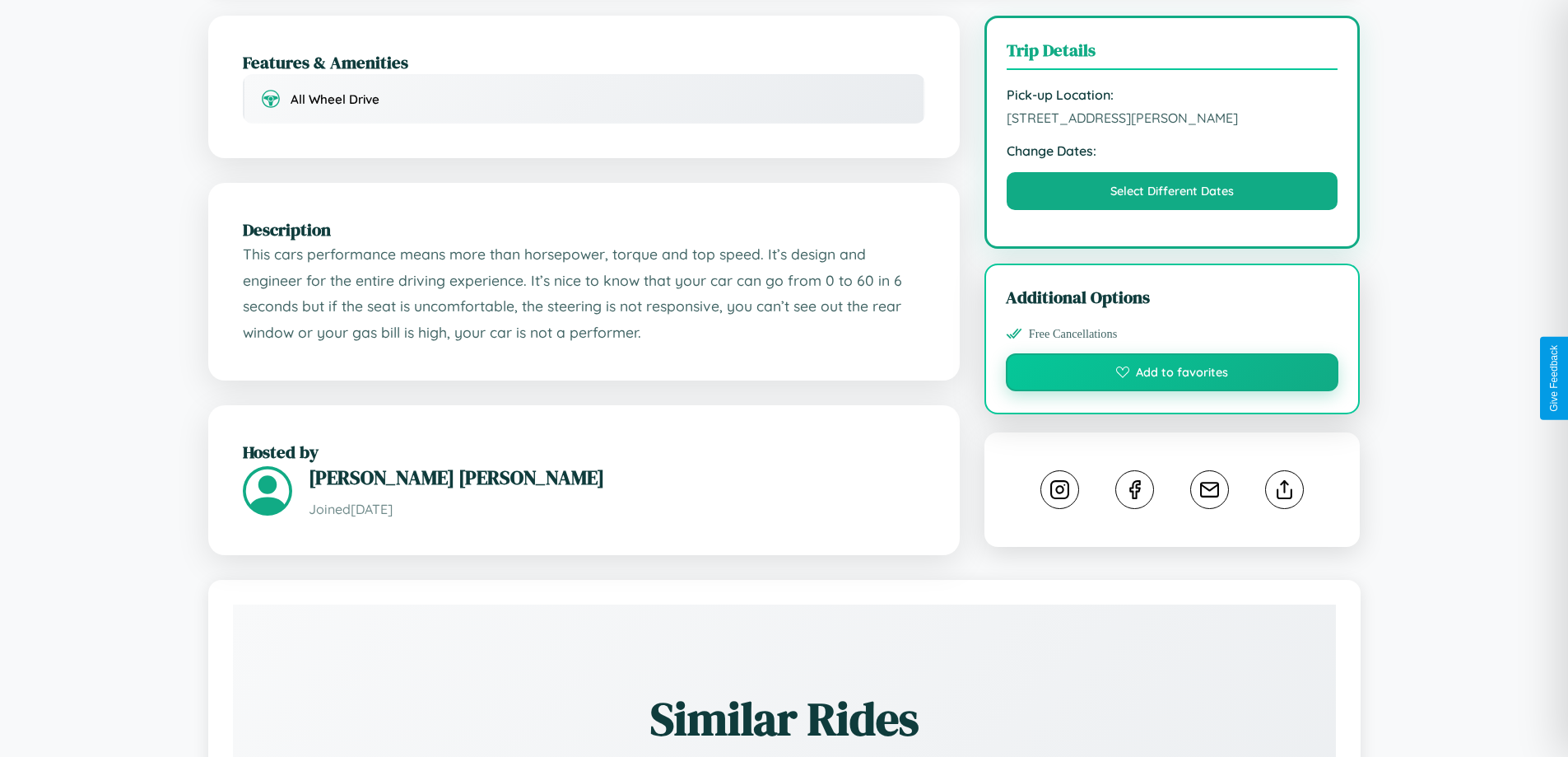
click at [1173, 375] on button "Add to favorites" at bounding box center [1173, 372] width 333 height 38
